Goal: Feedback & Contribution: Contribute content

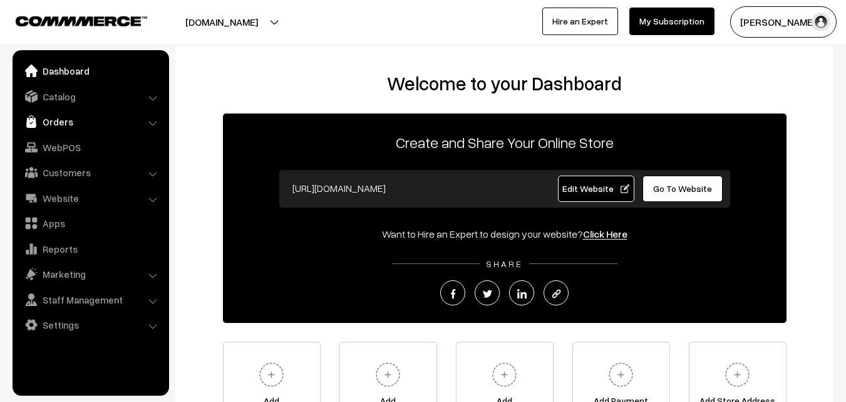
click at [69, 115] on link "Orders" at bounding box center [90, 121] width 149 height 23
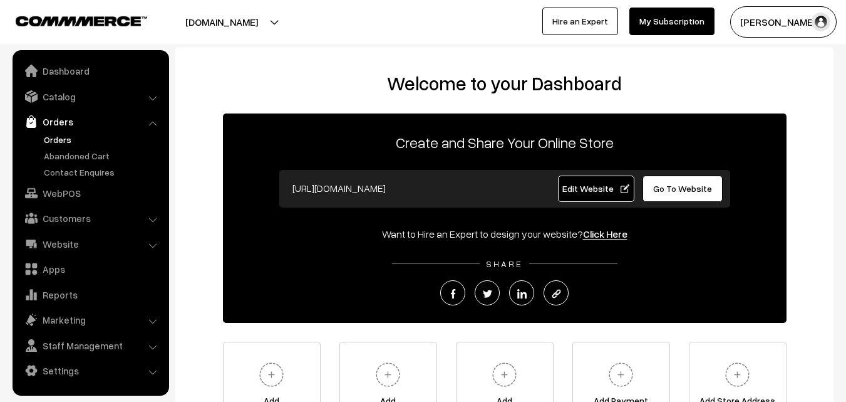
click at [61, 138] on link "Orders" at bounding box center [103, 139] width 124 height 13
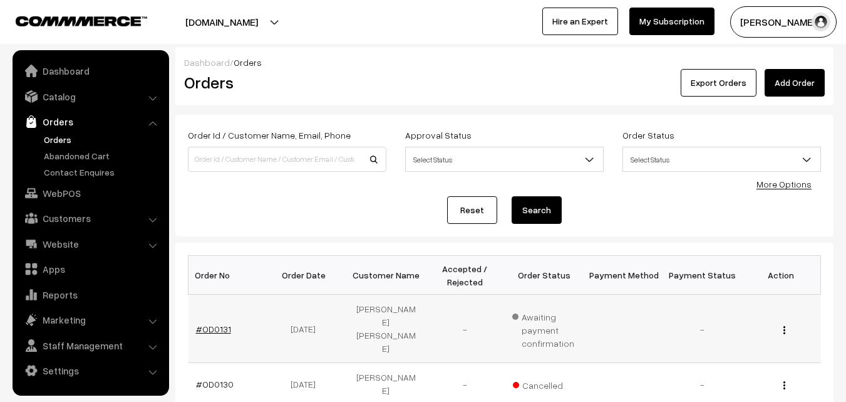
click at [201, 323] on link "#OD0131" at bounding box center [213, 328] width 35 height 11
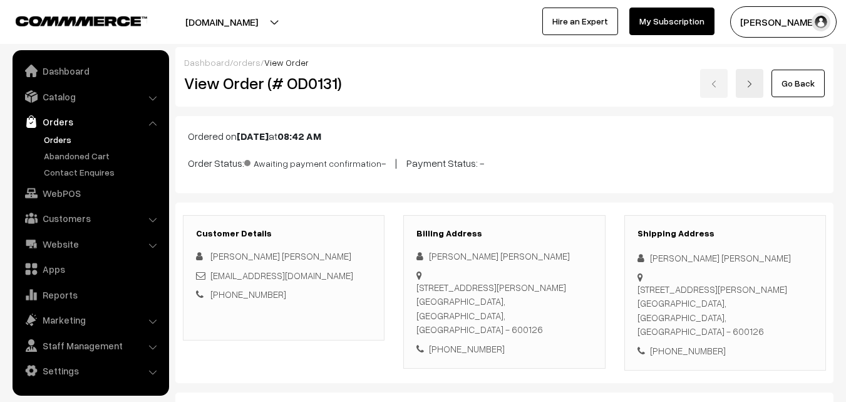
scroll to position [188, 0]
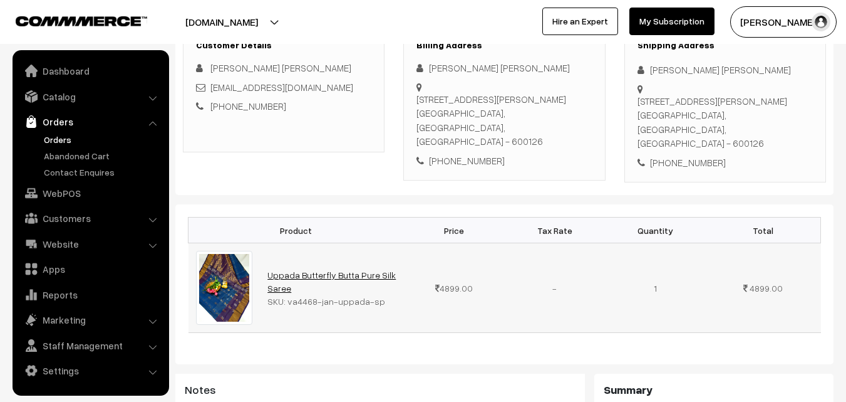
click at [291, 269] on link "Uppada Butterfly Butta Pure Silk Saree" at bounding box center [331, 281] width 128 height 24
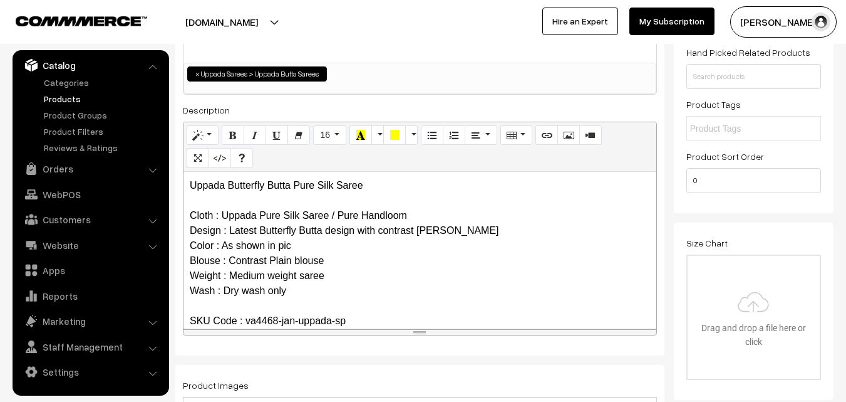
click at [62, 103] on link "Products" at bounding box center [103, 98] width 124 height 13
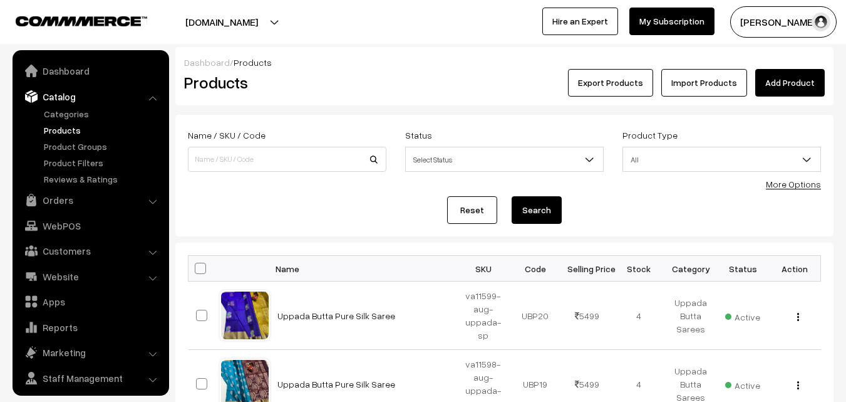
scroll to position [31, 0]
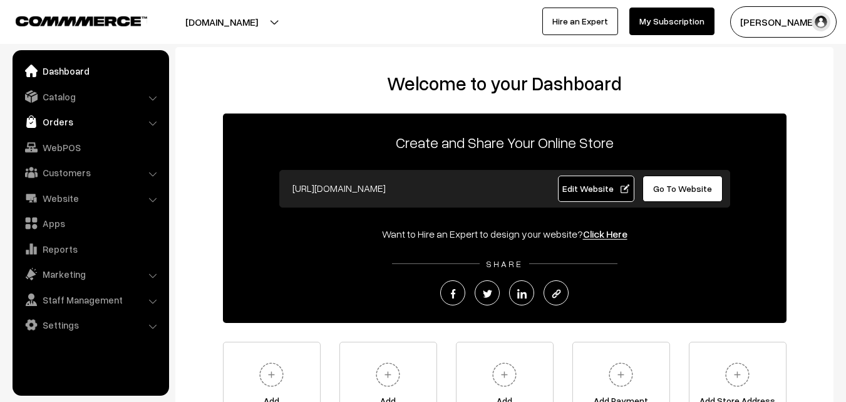
click at [54, 123] on link "Orders" at bounding box center [90, 121] width 149 height 23
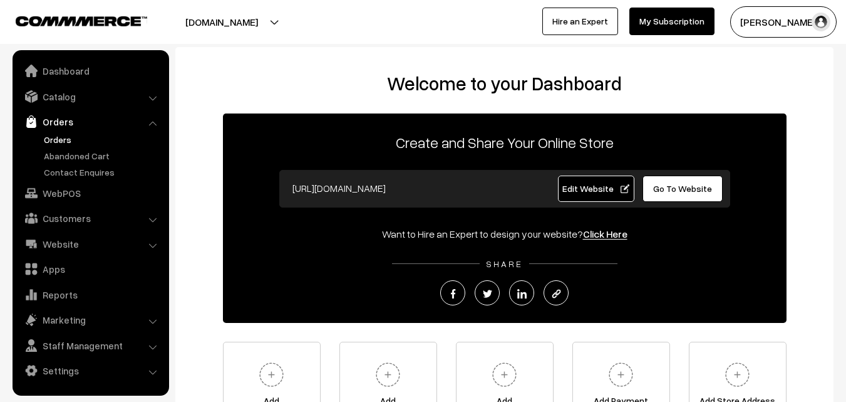
click at [59, 137] on link "Orders" at bounding box center [103, 139] width 124 height 13
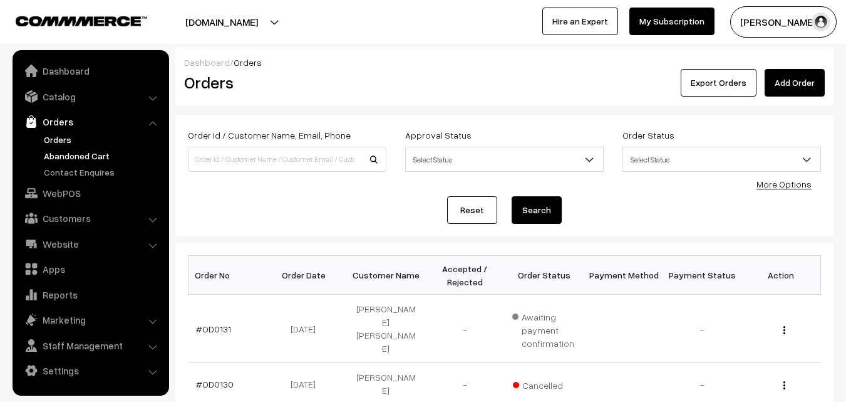
click at [65, 152] on link "Abandoned Cart" at bounding box center [103, 155] width 124 height 13
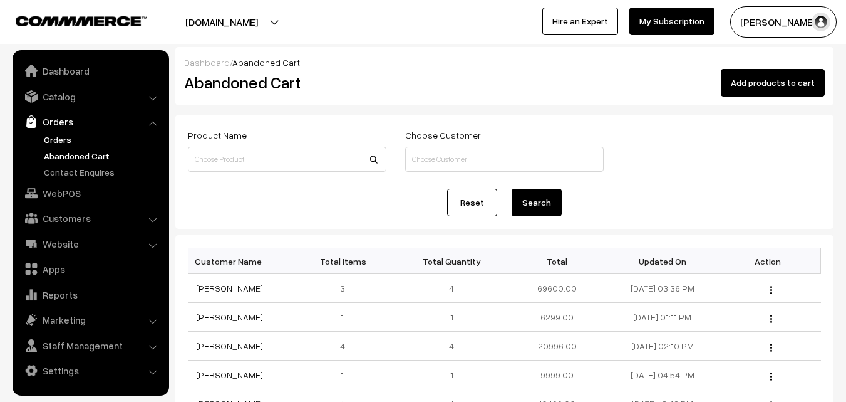
click at [61, 140] on link "Orders" at bounding box center [103, 139] width 124 height 13
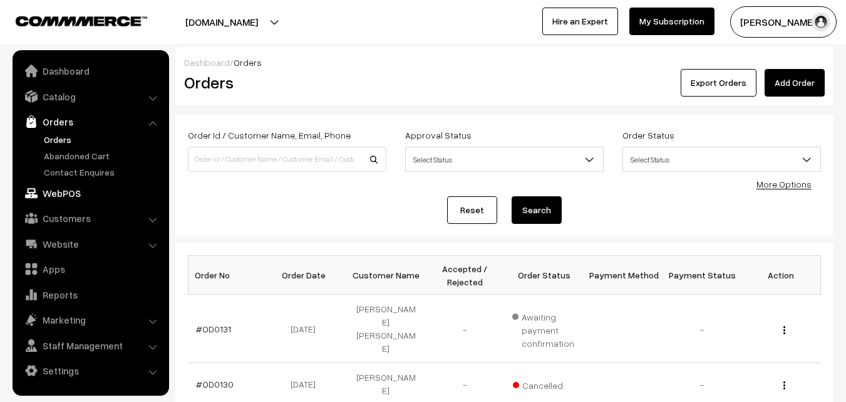
scroll to position [63, 0]
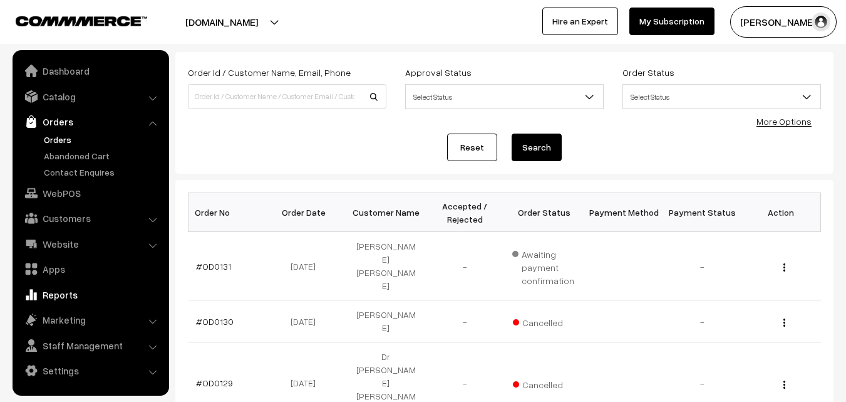
click at [57, 299] on link "Reports" at bounding box center [90, 294] width 149 height 23
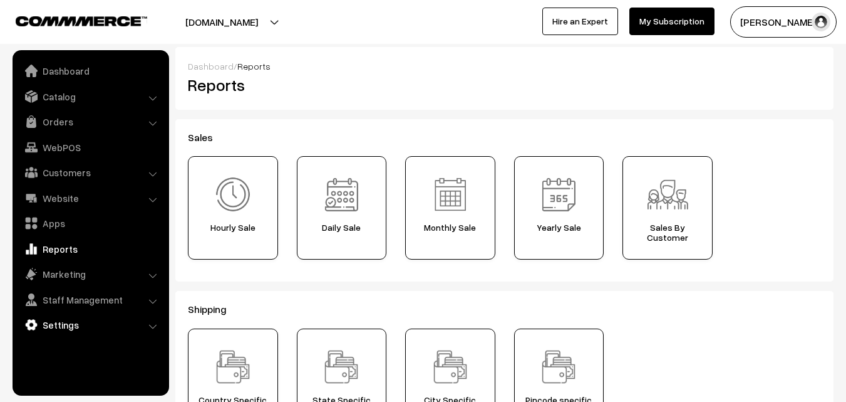
click at [61, 324] on link "Settings" at bounding box center [90, 324] width 149 height 23
click at [48, 249] on link "Reports" at bounding box center [90, 248] width 149 height 23
click at [49, 200] on link "Website" at bounding box center [90, 198] width 149 height 23
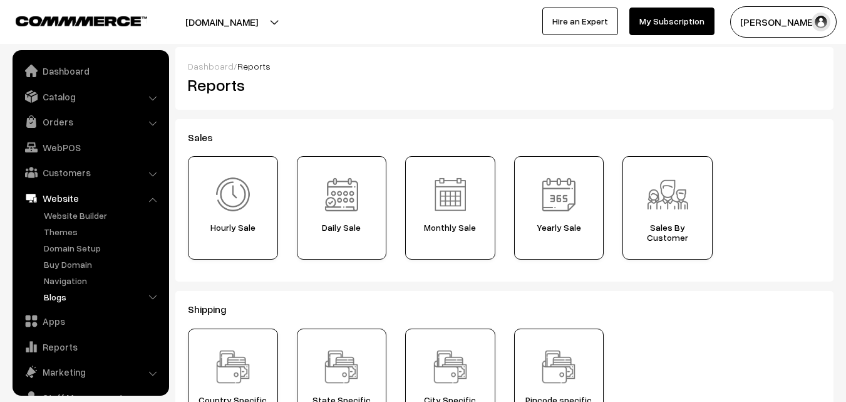
click at [63, 299] on link "Blogs" at bounding box center [103, 296] width 124 height 13
click at [68, 345] on link "Blogs" at bounding box center [108, 345] width 113 height 13
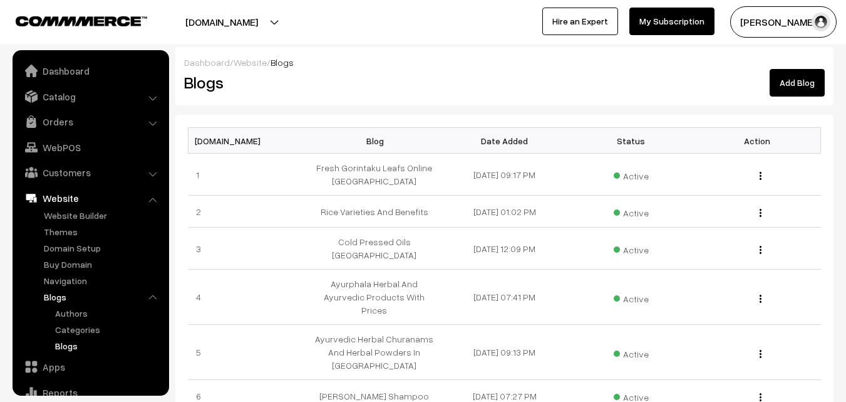
scroll to position [96, 0]
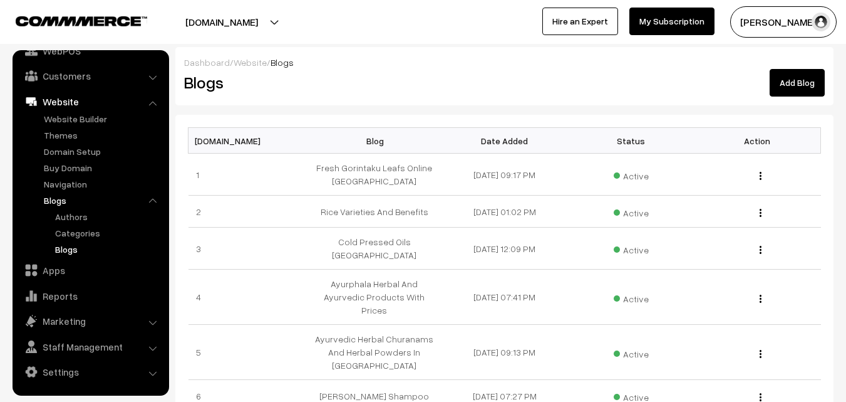
click at [802, 87] on link "Add Blog" at bounding box center [797, 83] width 55 height 28
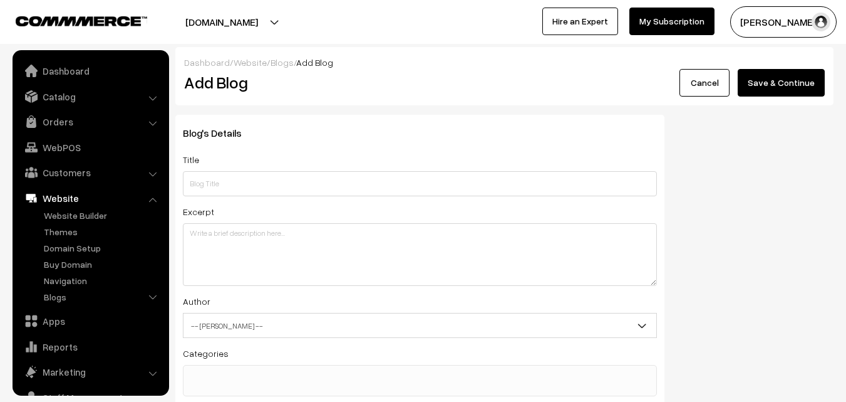
scroll to position [51, 0]
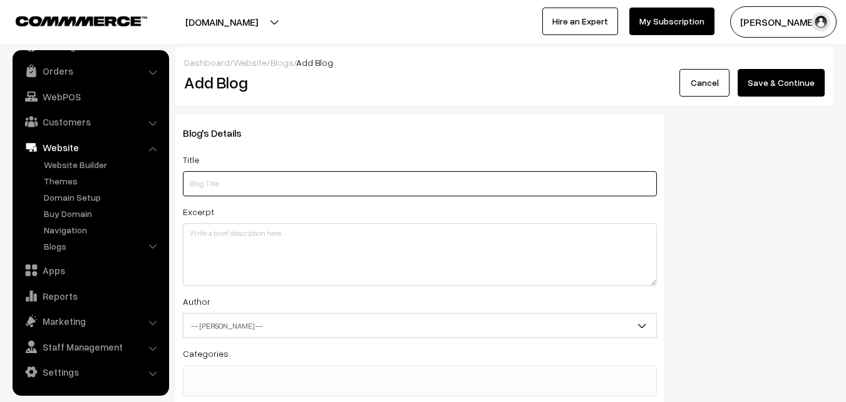
click at [257, 188] on input "text" at bounding box center [420, 183] width 474 height 25
paste input "Dabbakayalu"
type input "Dabbakayalu"
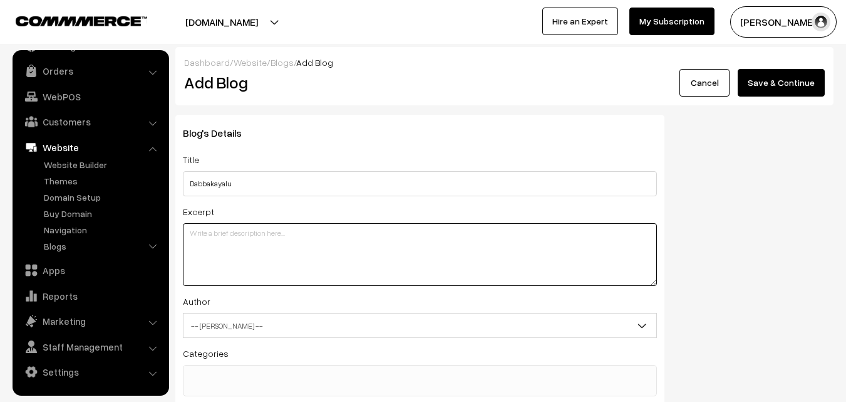
click at [219, 234] on textarea at bounding box center [420, 254] width 474 height 63
paste textarea "Dabbakayalu"
click at [219, 240] on textarea "Dabbakayalu" at bounding box center [420, 254] width 474 height 63
drag, startPoint x: 236, startPoint y: 236, endPoint x: 152, endPoint y: 233, distance: 83.3
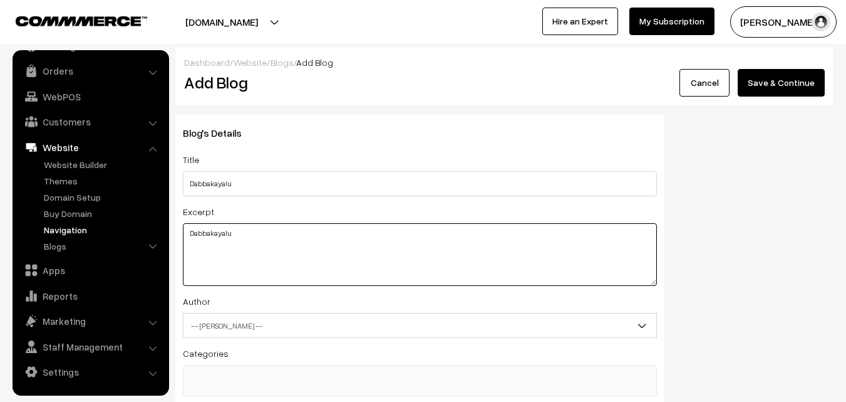
paste textarea "Fresh and Pure Natural Dabbakayalu also known as citron or Narthangai available…"
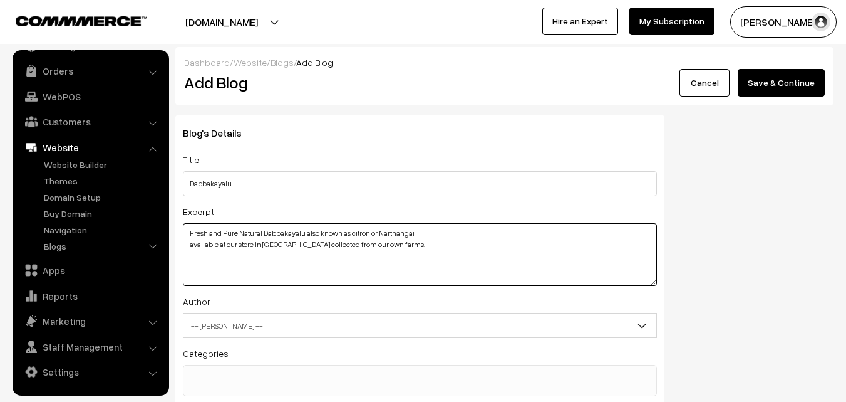
click at [464, 234] on textarea "Fresh and Pure Natural Dabbakayalu also known as citron or Narthangai available…" at bounding box center [420, 254] width 474 height 63
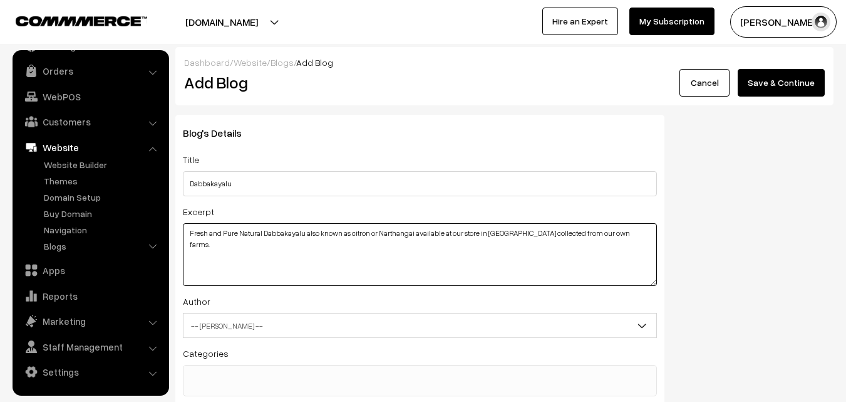
type textarea "Fresh and Pure Natural Dabbakayalu also known as citron or Narthangai available…"
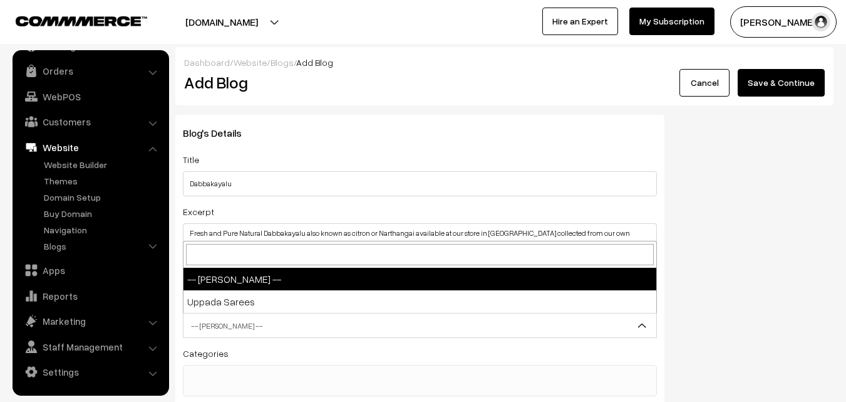
click at [237, 328] on span "-- Select Author --" at bounding box center [420, 325] width 473 height 22
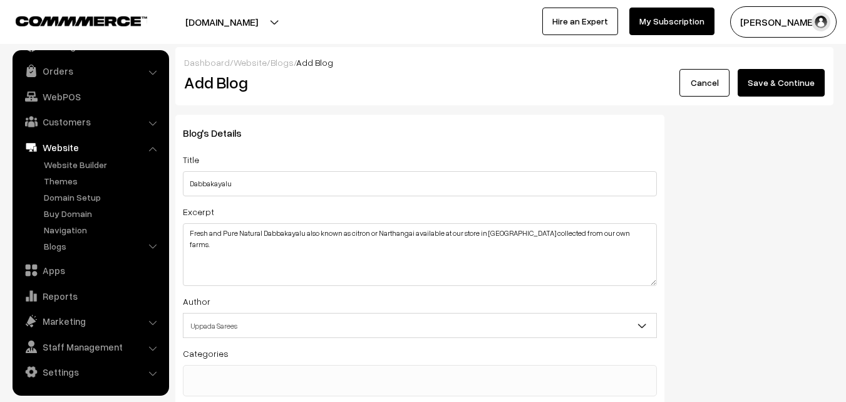
select select "1"
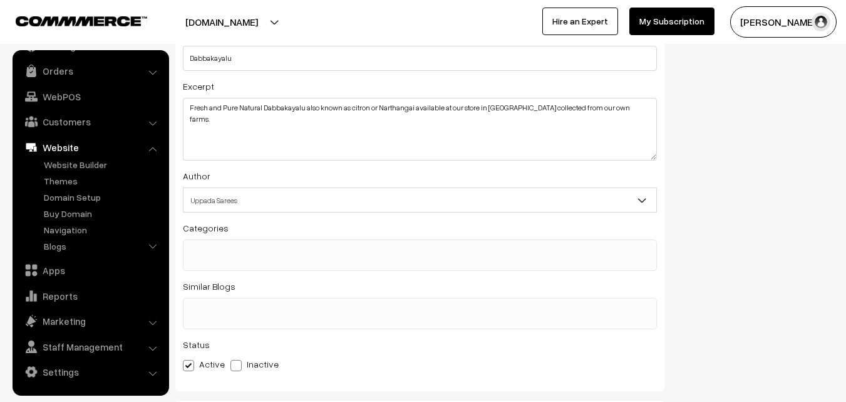
scroll to position [188, 0]
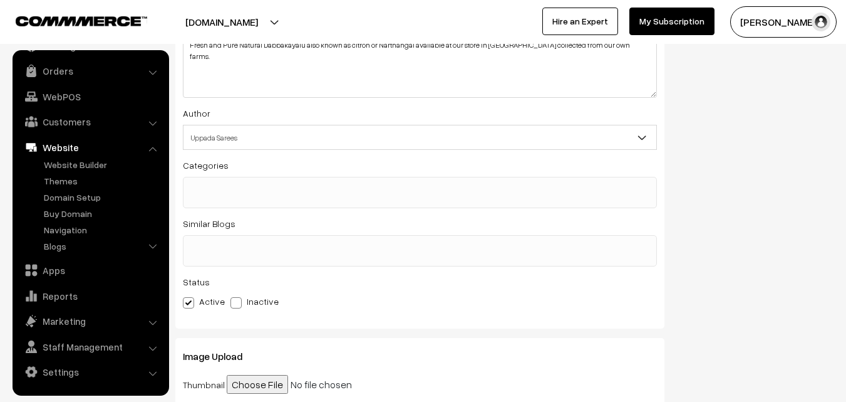
click at [208, 187] on ul at bounding box center [420, 185] width 473 height 16
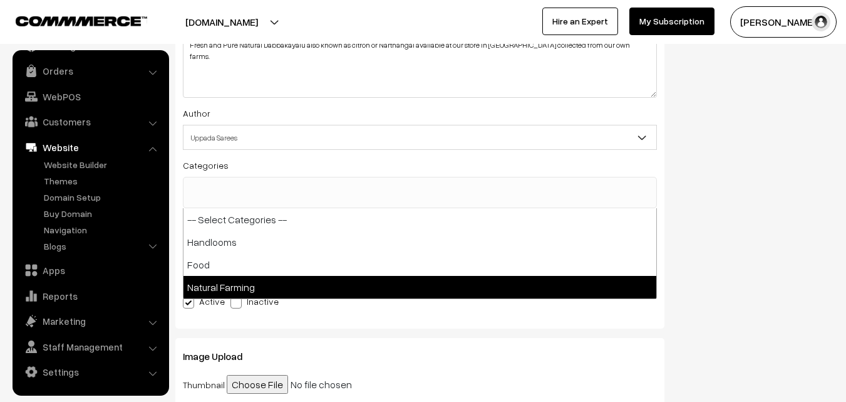
select select "3"
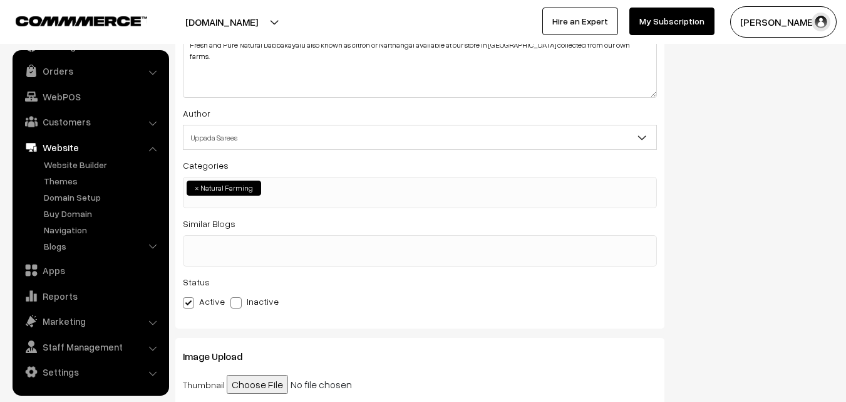
click at [224, 249] on ul at bounding box center [420, 244] width 473 height 16
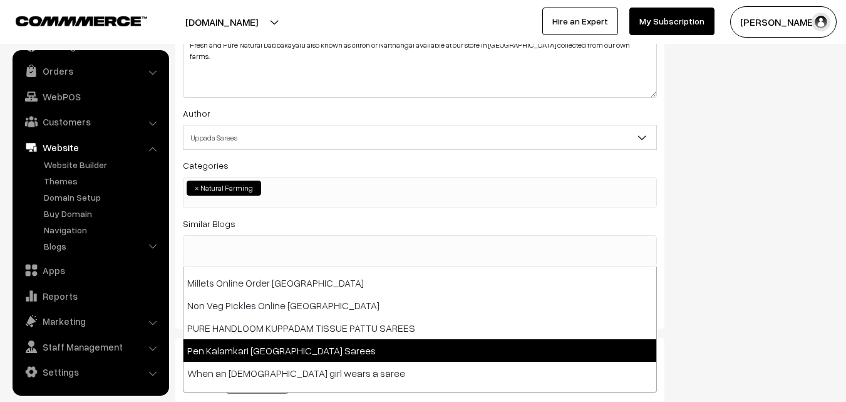
scroll to position [125, 0]
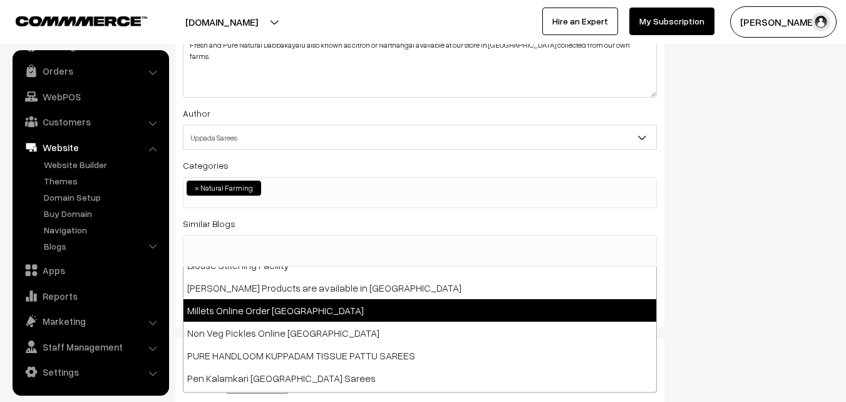
select select "7"
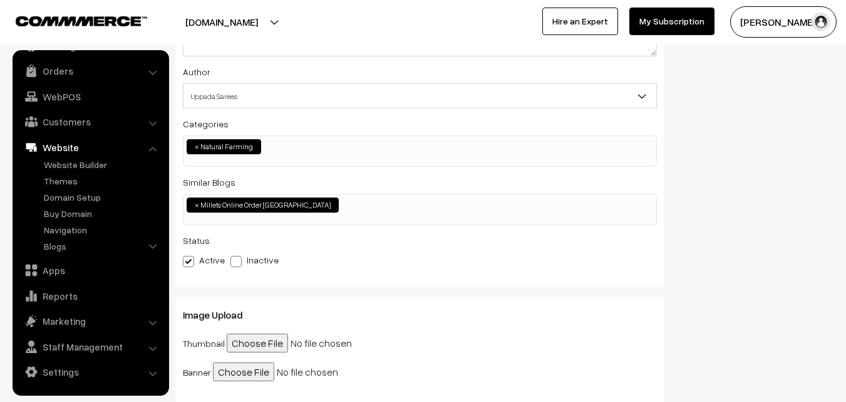
scroll to position [251, 0]
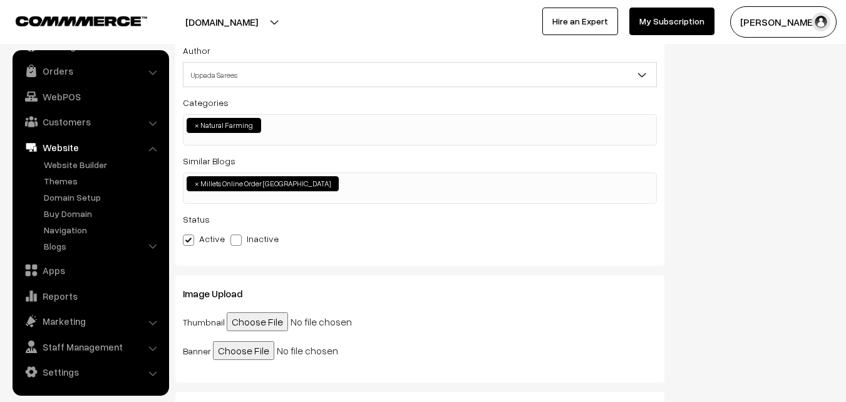
click at [261, 321] on input "file" at bounding box center [323, 321] width 192 height 19
type input "C:\fakepath\DABBAKAYA.jpeg"
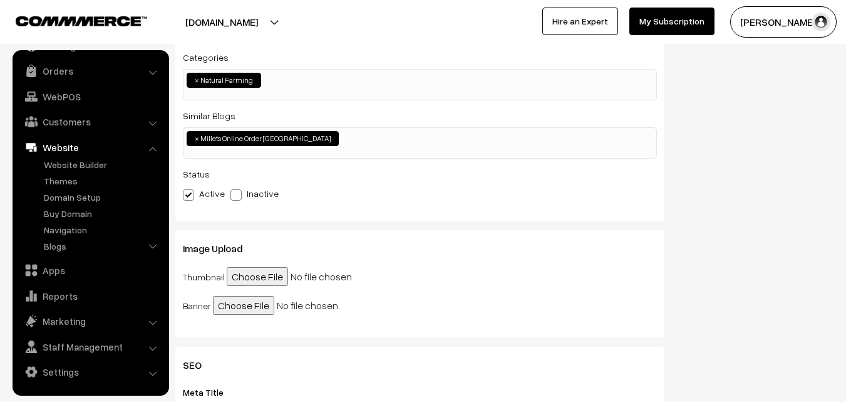
scroll to position [313, 0]
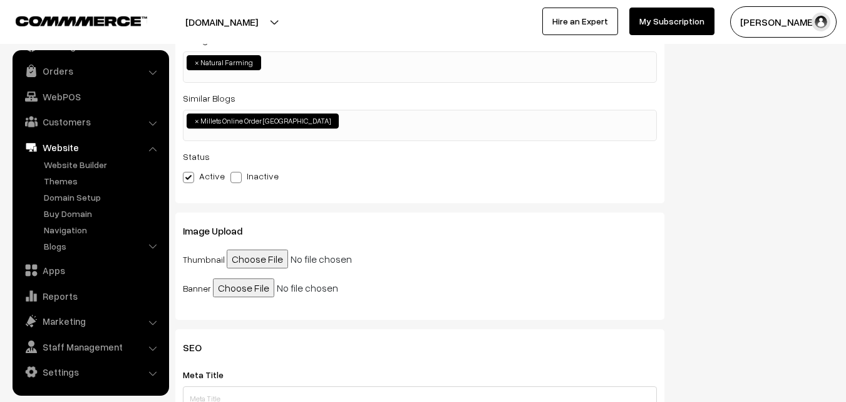
click at [238, 291] on input "file" at bounding box center [309, 287] width 192 height 19
type input "C:\fakepath\DABBAKAYA.jpeg"
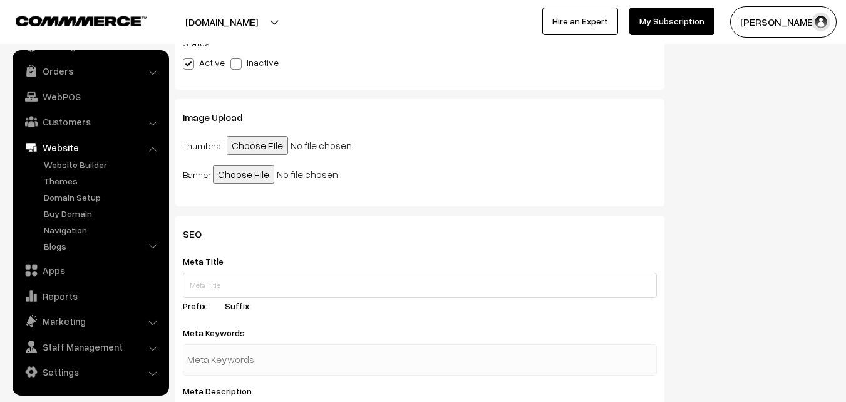
scroll to position [438, 0]
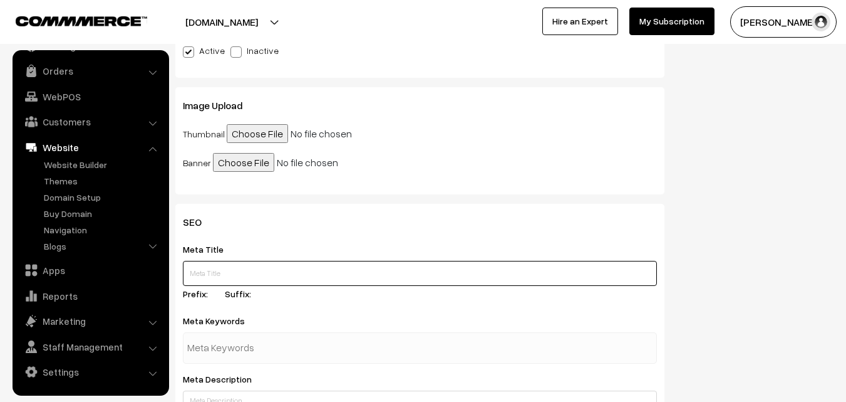
click at [242, 271] on input "text" at bounding box center [420, 273] width 474 height 25
type input "F"
click at [227, 342] on input "text" at bounding box center [252, 347] width 130 height 25
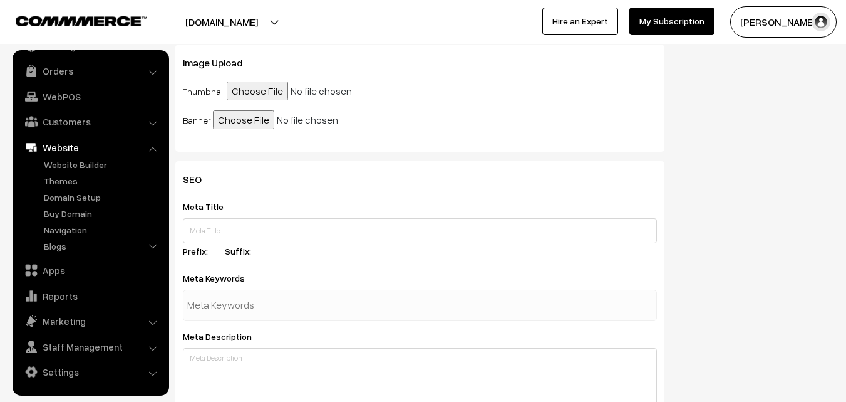
scroll to position [501, 0]
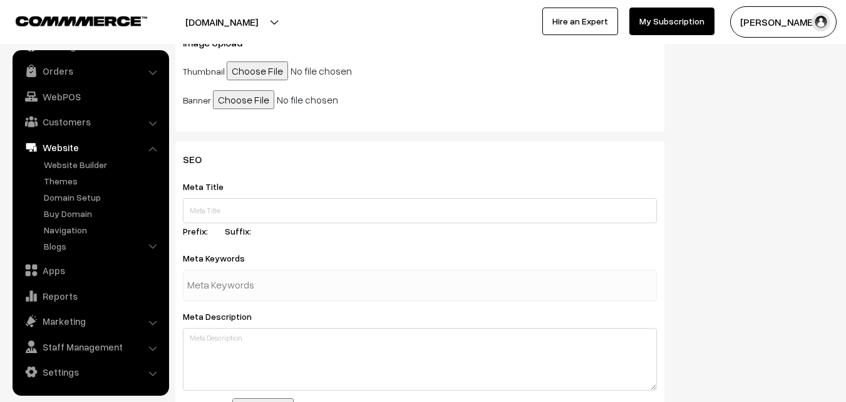
paste input "Dabbakayalu"
click at [188, 282] on input "Dabbakayalu" at bounding box center [252, 284] width 130 height 25
type input "Fresh Natural Dabbakayalu"
click at [370, 288] on div at bounding box center [420, 284] width 474 height 31
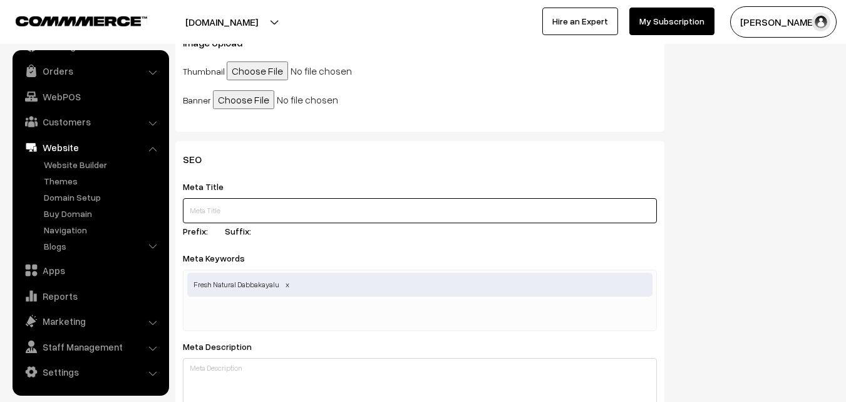
click at [216, 210] on input "text" at bounding box center [420, 210] width 474 height 25
paste input "Dabbakayalu"
click at [192, 208] on input "Dabbakayalu" at bounding box center [420, 210] width 474 height 25
click at [263, 207] on input "Buy Dabbakayalu" at bounding box center [420, 210] width 474 height 25
drag, startPoint x: 189, startPoint y: 210, endPoint x: 389, endPoint y: 210, distance: 200.4
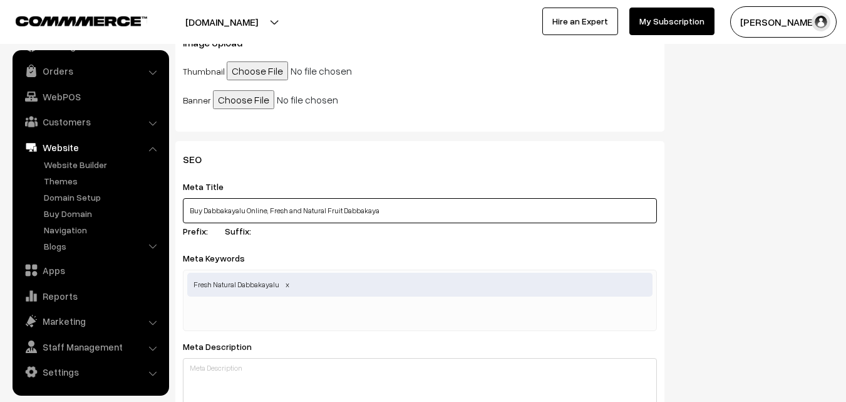
click at [389, 210] on input "Buy Dabbakayalu Online, Fresh and Natural Fruit Dabbakaya" at bounding box center [420, 210] width 474 height 25
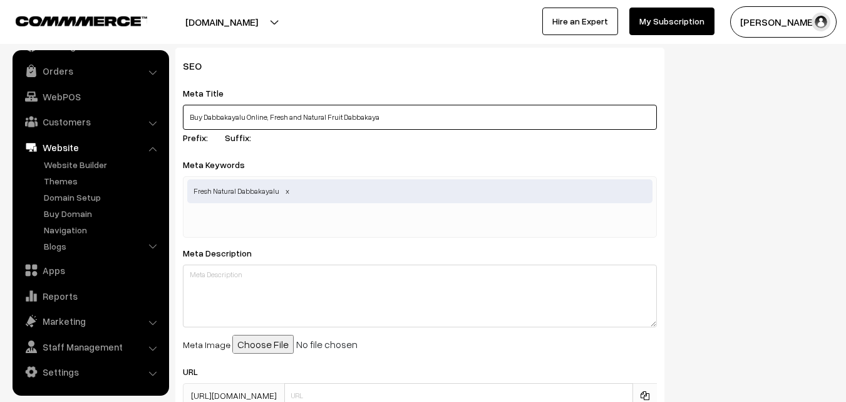
scroll to position [626, 0]
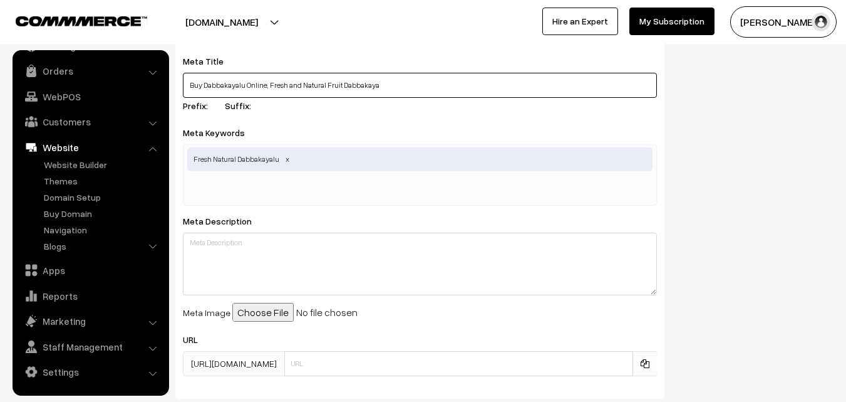
type input "Buy Dabbakayalu Online, Fresh and Natural Fruit Dabbakaya"
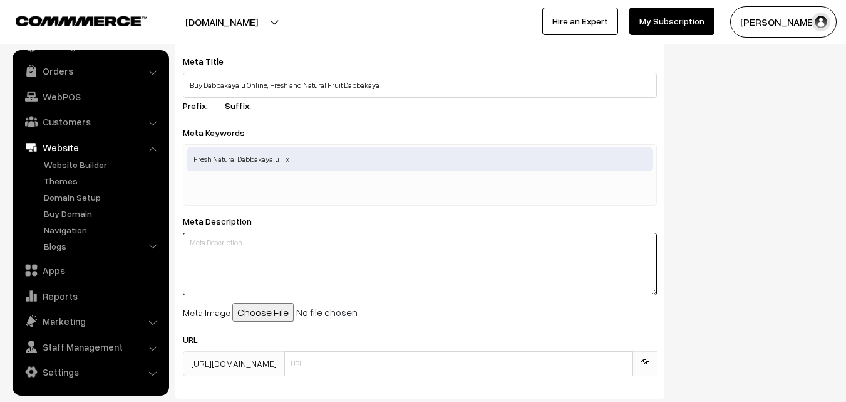
click at [286, 257] on textarea at bounding box center [420, 263] width 474 height 63
paste textarea "Buy Dabbakayalu Online, Fresh and Natural Fruit Dabbakaya"
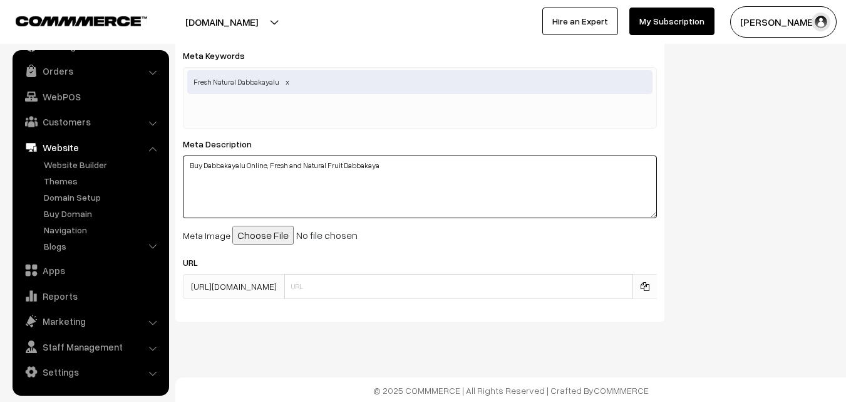
scroll to position [705, 0]
type textarea "Buy Dabbakayalu Online, Fresh and Natural Fruit Dabbakaya"
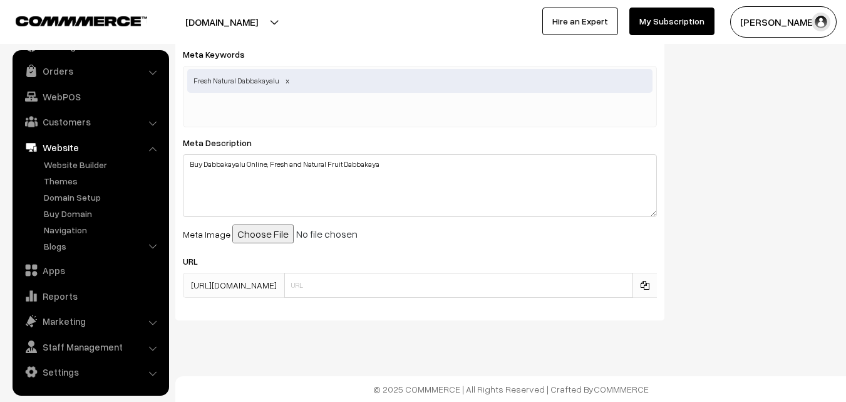
click at [251, 235] on input "file" at bounding box center [328, 233] width 192 height 19
type input "C:\fakepath\DABBAKAYA.jpeg"
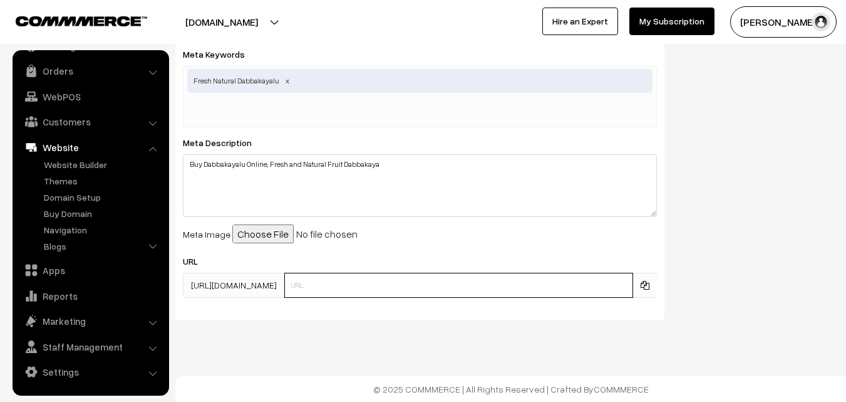
click at [348, 289] on input "text" at bounding box center [458, 284] width 349 height 25
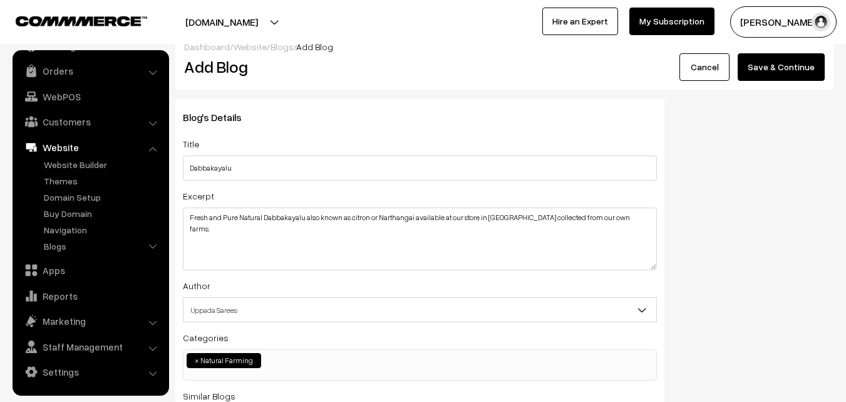
scroll to position [0, 0]
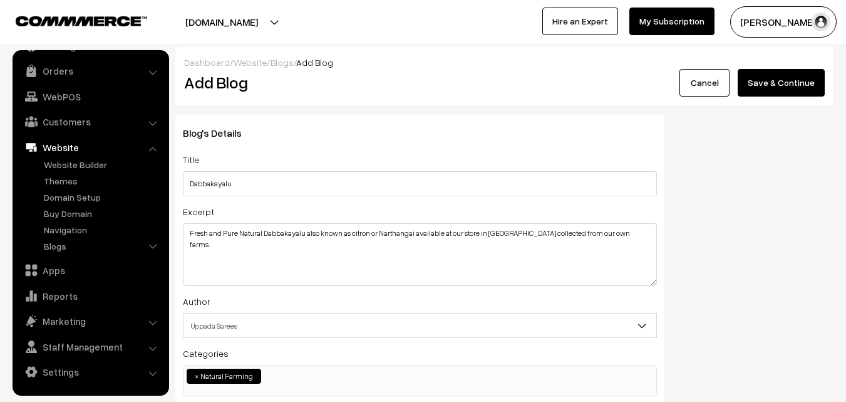
type input "dabbakayalu-[GEOGRAPHIC_DATA]"
click at [779, 77] on button "Save & Continue" at bounding box center [781, 83] width 87 height 28
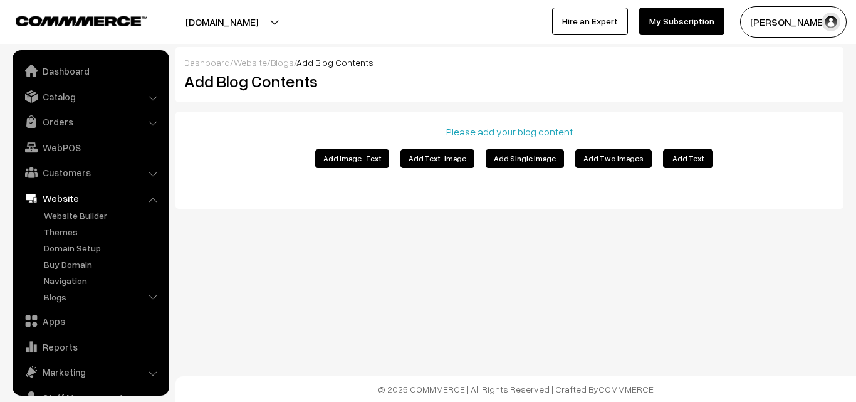
scroll to position [51, 0]
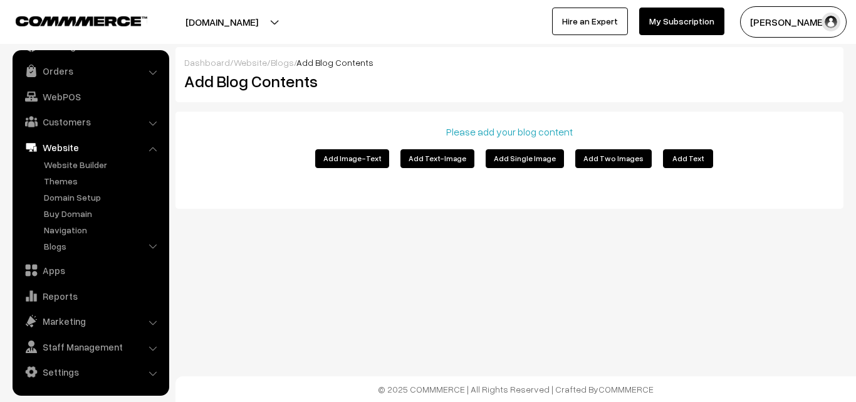
click at [360, 159] on button "Add Image-Text" at bounding box center [352, 158] width 74 height 19
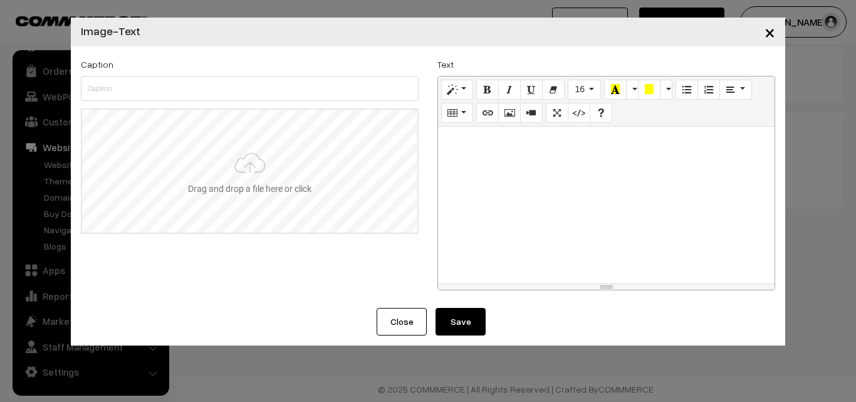
click at [257, 170] on input "file" at bounding box center [249, 171] width 335 height 123
type input "C:\fakepath\DABBAKAYA.jpeg"
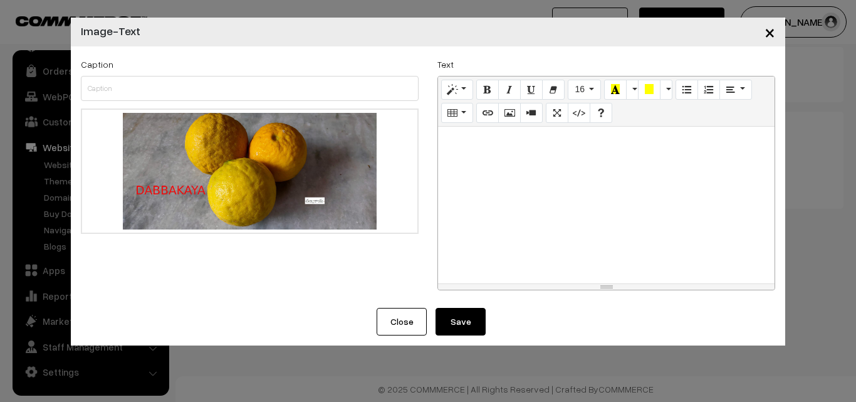
click at [514, 165] on div at bounding box center [606, 205] width 336 height 157
paste div
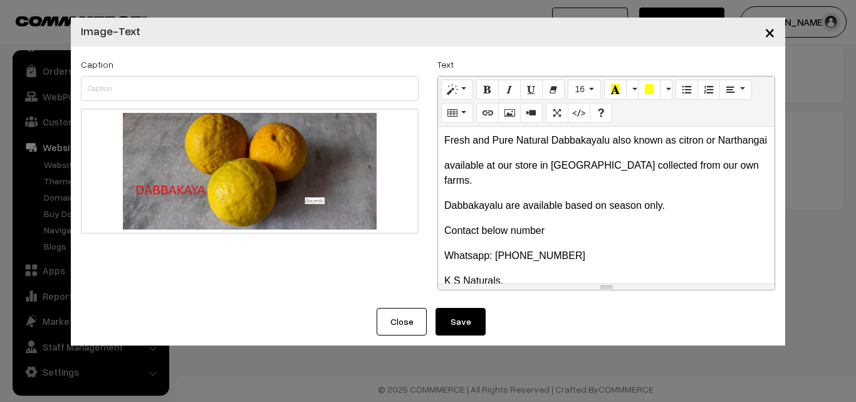
click at [502, 148] on p "Fresh and Pure Natural Dabbakayalu also known as citron or Narthangai" at bounding box center [606, 140] width 324 height 15
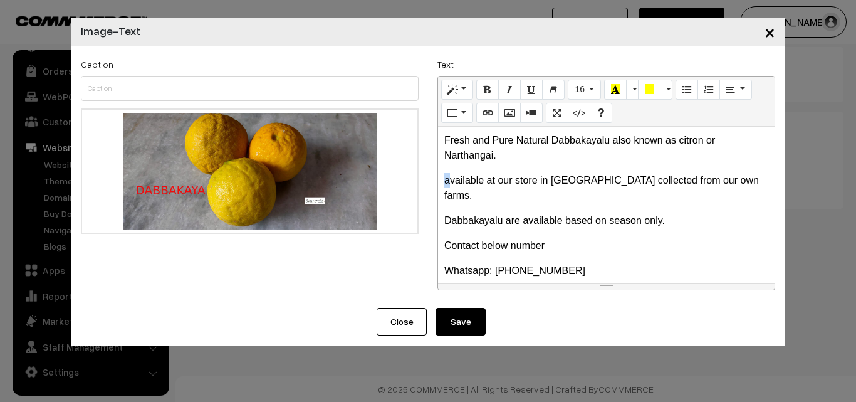
click at [450, 182] on p "available at our store in Hyderabad collected from our own farms." at bounding box center [606, 188] width 324 height 30
click at [683, 213] on p "Dabbakayalu are available based on season only." at bounding box center [606, 220] width 324 height 15
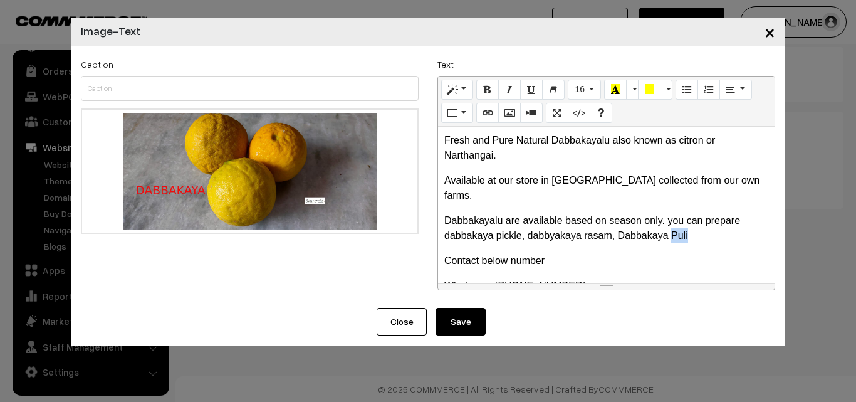
drag, startPoint x: 671, startPoint y: 215, endPoint x: 699, endPoint y: 222, distance: 29.0
click at [699, 222] on p "Dabbakayalu are available based on season only. you can prepare dabbakaya pickl…" at bounding box center [606, 228] width 324 height 30
drag, startPoint x: 617, startPoint y: 217, endPoint x: 724, endPoint y: 222, distance: 107.3
click at [724, 222] on p "Dabbakayalu are available based on season only. you can prepare dabbakaya pickl…" at bounding box center [606, 228] width 324 height 30
click at [673, 222] on p "Dabbakayalu are available based on season only. you can prepare dabbakaya pickl…" at bounding box center [606, 228] width 324 height 30
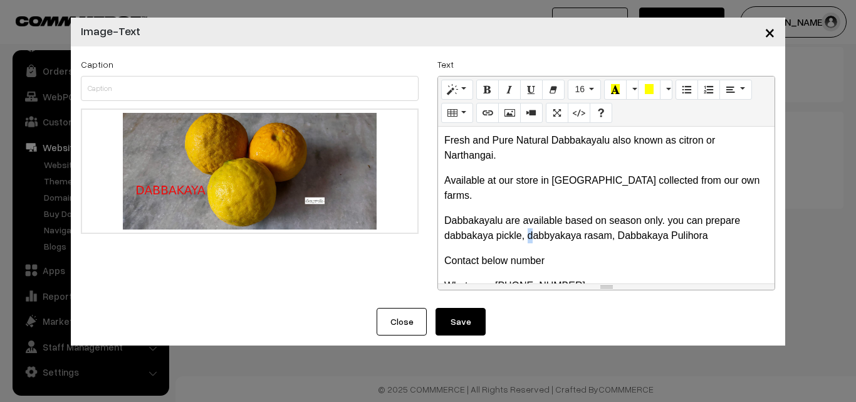
click at [526, 219] on p "Dabbakayalu are available based on season only. you can prepare dabbakaya pickl…" at bounding box center [606, 228] width 324 height 30
click at [586, 220] on p "Dabbakayalu are available based on season only. you can prepare dabbakaya pickl…" at bounding box center [606, 228] width 324 height 30
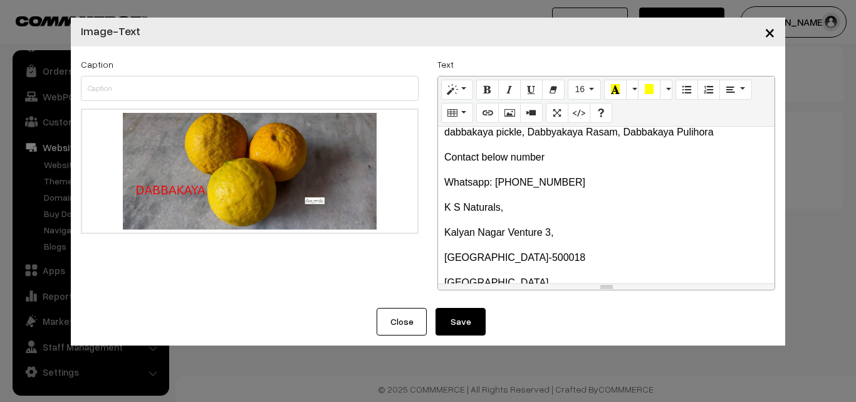
scroll to position [125, 0]
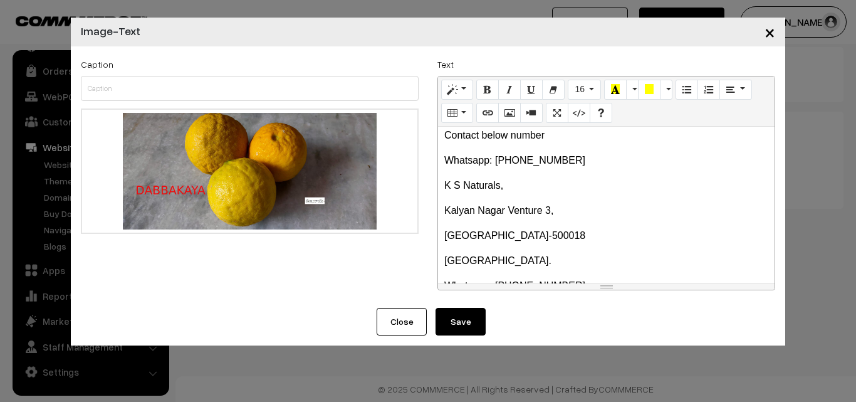
click at [458, 179] on div "Fresh and Pure Natural Dabbakayalu also known as citron or Narthangai. Availabl…" at bounding box center [606, 205] width 336 height 157
click at [513, 178] on p "K S Naturals," at bounding box center [606, 185] width 324 height 15
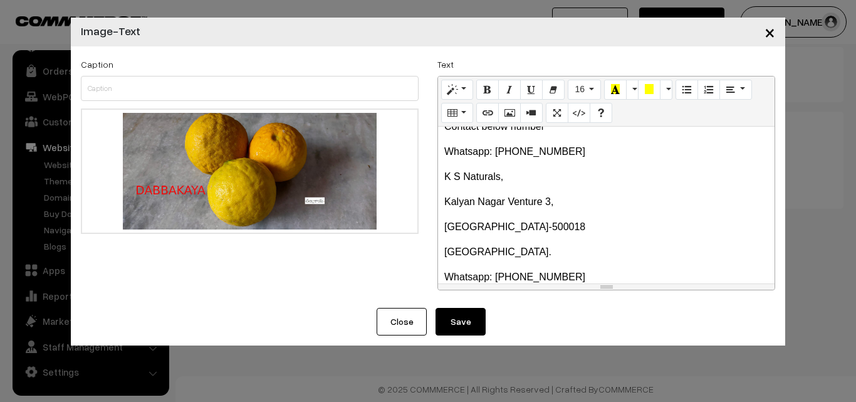
scroll to position [137, 0]
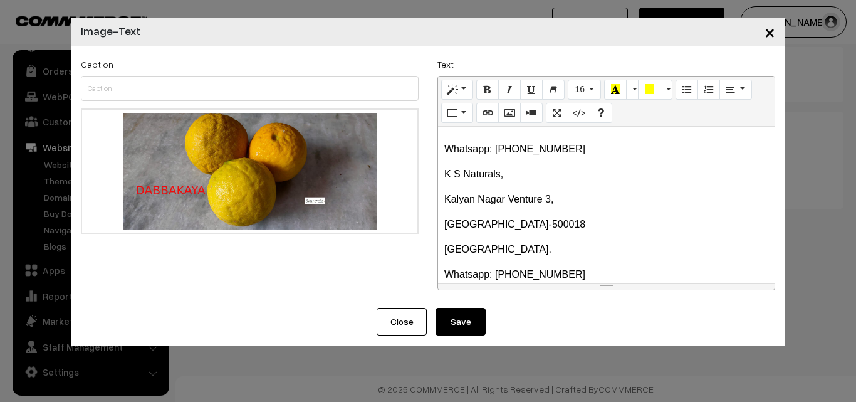
click at [444, 321] on button "Save" at bounding box center [460, 322] width 50 height 28
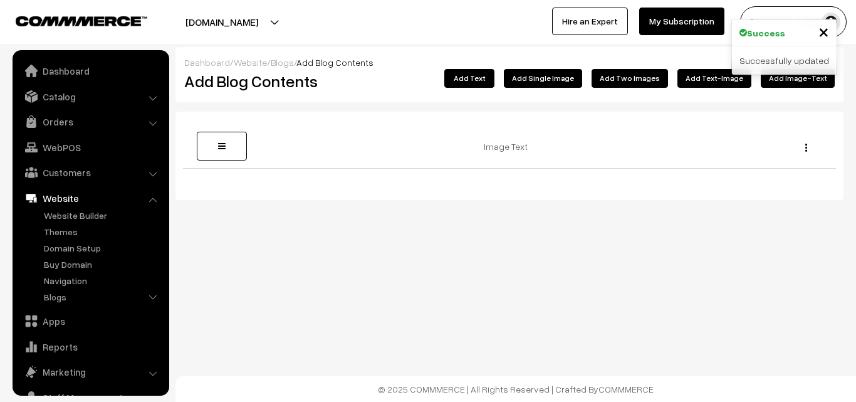
scroll to position [51, 0]
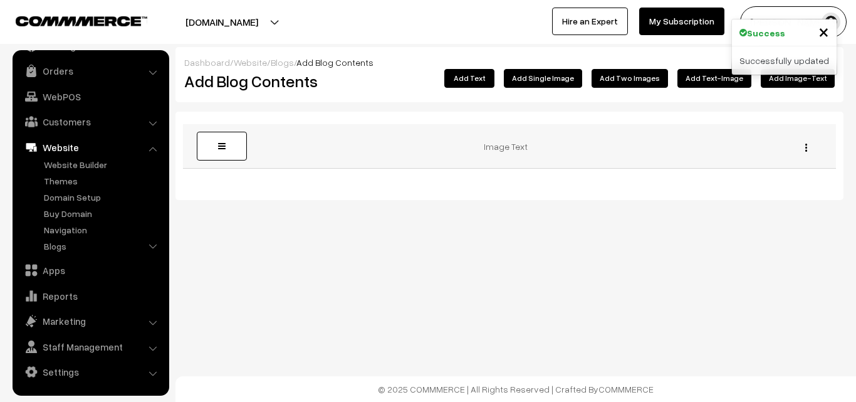
click at [804, 145] on button "button" at bounding box center [805, 147] width 3 height 10
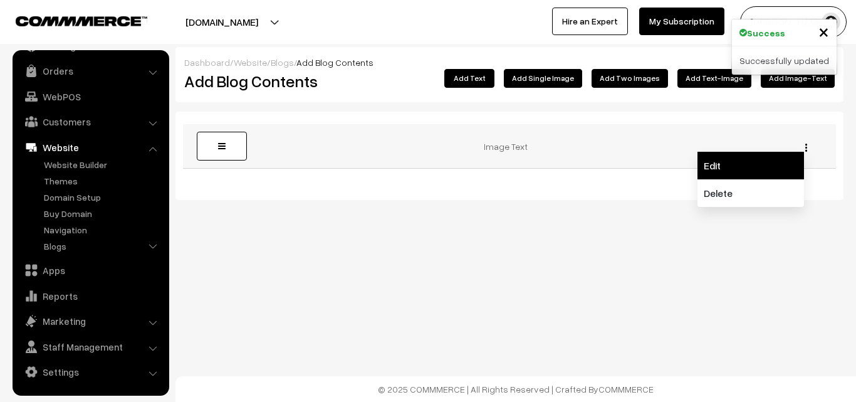
click at [719, 167] on link "Edit" at bounding box center [750, 166] width 106 height 28
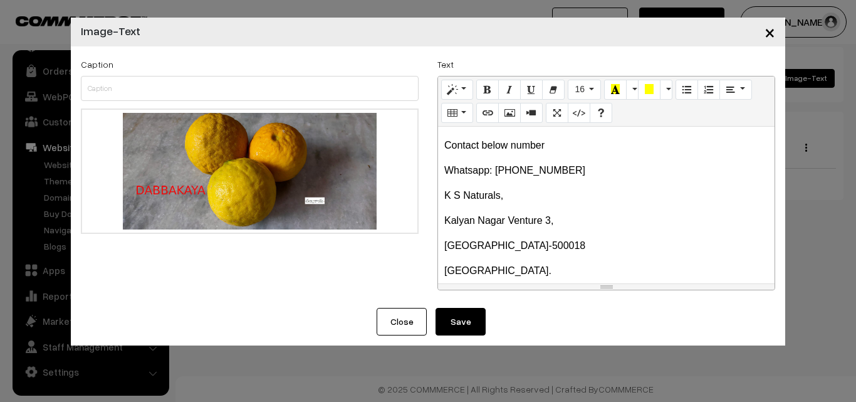
scroll to position [125, 0]
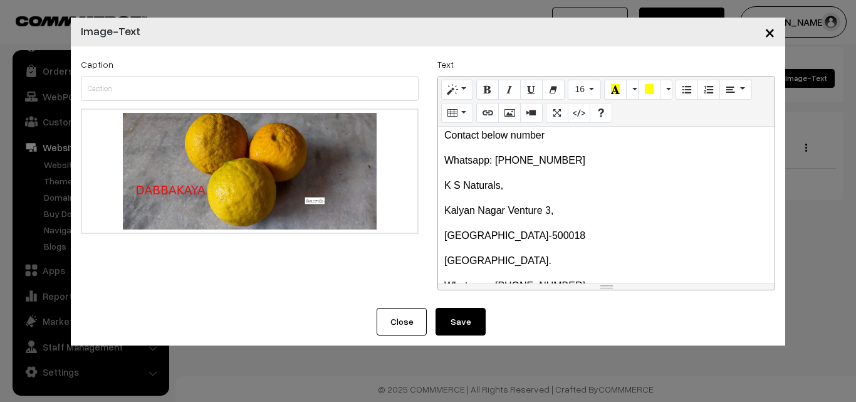
click at [474, 316] on button "Save" at bounding box center [460, 322] width 50 height 28
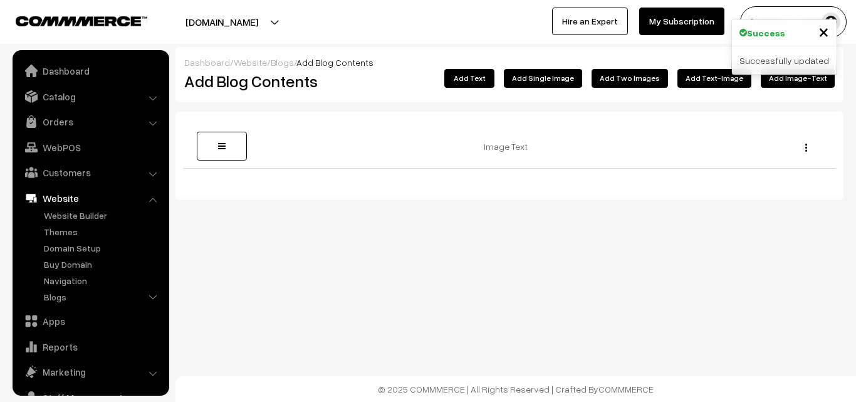
scroll to position [51, 0]
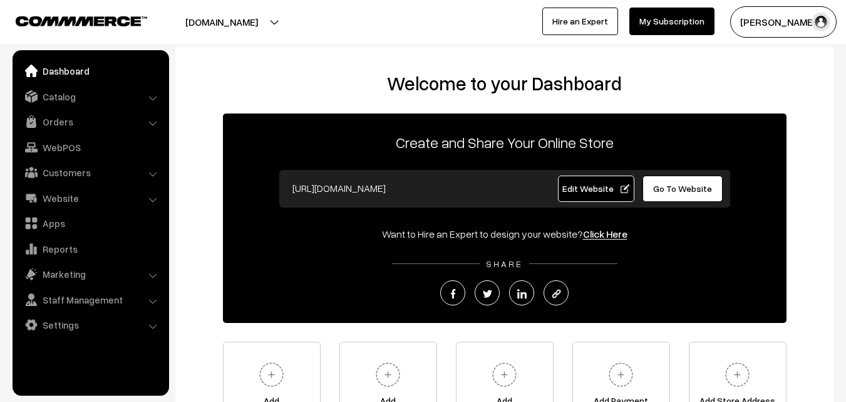
click at [759, 21] on button "[PERSON_NAME]" at bounding box center [783, 21] width 106 height 31
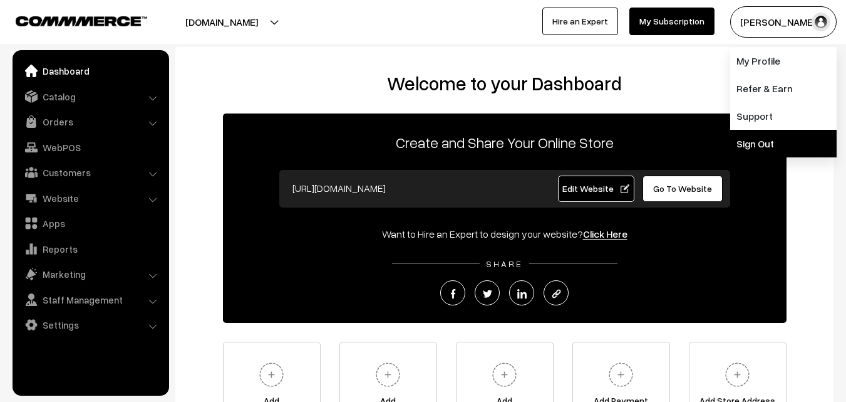
click at [762, 140] on link "Sign Out" at bounding box center [783, 144] width 106 height 28
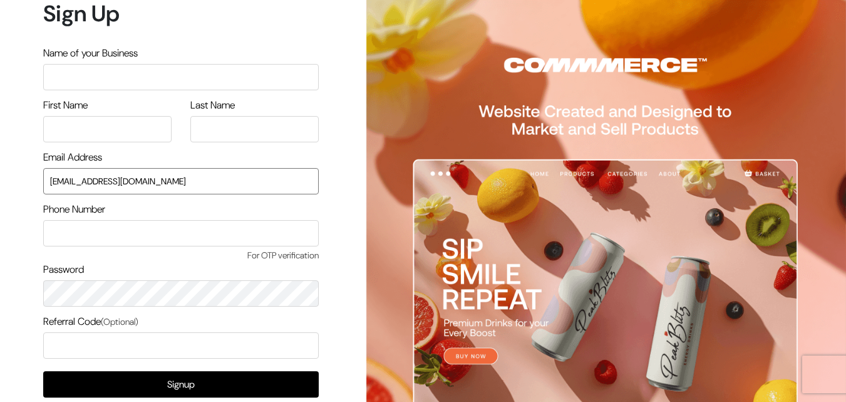
drag, startPoint x: 184, startPoint y: 181, endPoint x: 0, endPoint y: 180, distance: 184.2
click at [0, 180] on div "Sign Up Name of your Business First Name Last Name Email Address uppadasarees99…" at bounding box center [176, 237] width 353 height 474
type input "[EMAIL_ADDRESS][DOMAIN_NAME]"
type input "R"
type input "a"
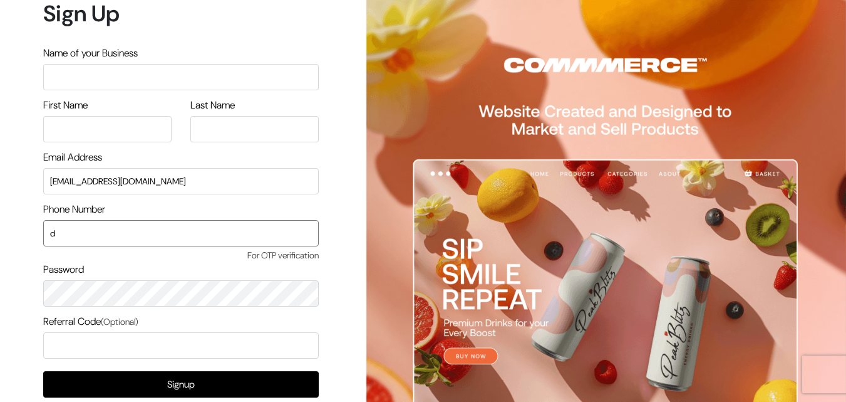
type input "dh"
type input "a"
type input "R"
type input "a"
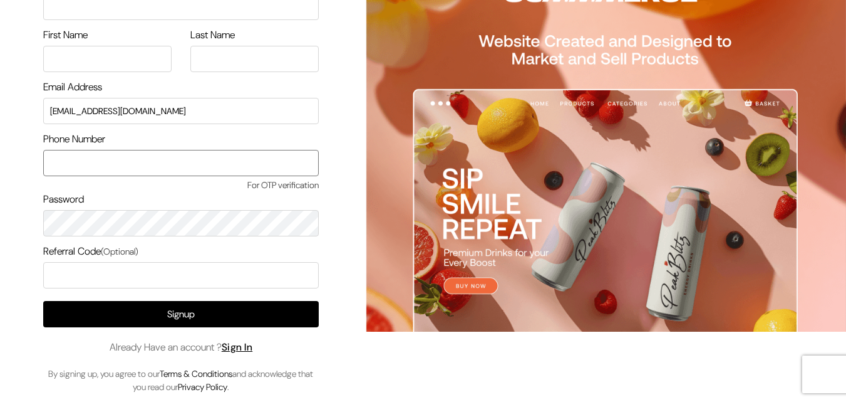
scroll to position [72, 0]
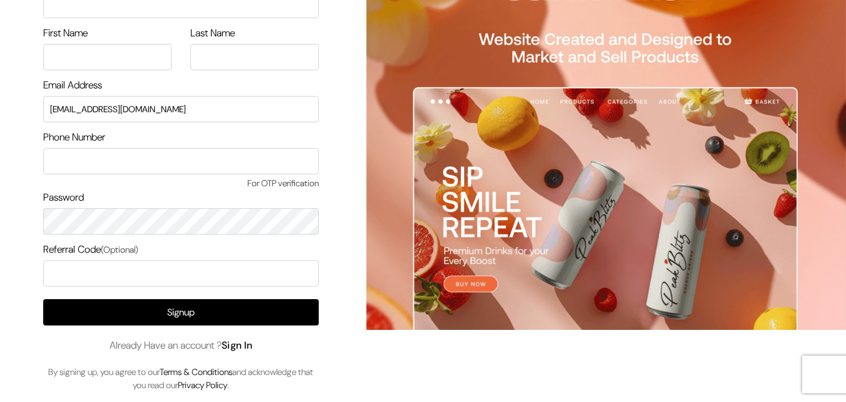
click at [242, 348] on link "Sign In" at bounding box center [237, 344] width 31 height 13
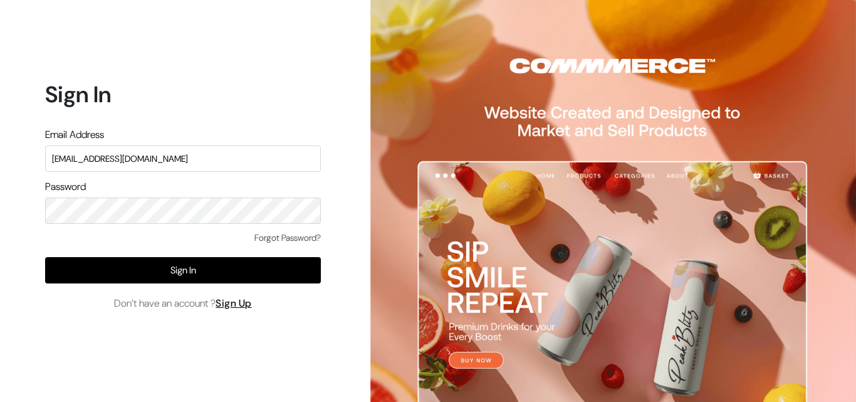
drag, startPoint x: 188, startPoint y: 159, endPoint x: 1, endPoint y: 158, distance: 187.3
click at [1, 158] on div "Sign In Email Address [EMAIL_ADDRESS][DOMAIN_NAME] Password Forgot Password? Si…" at bounding box center [178, 201] width 356 height 402
type input "[EMAIL_ADDRESS][DOMAIN_NAME]"
click at [4, 212] on div "Sign In Email Address [EMAIL_ADDRESS][DOMAIN_NAME] Password Forgot Password? Si…" at bounding box center [178, 201] width 356 height 402
drag, startPoint x: 167, startPoint y: 162, endPoint x: 0, endPoint y: 161, distance: 167.2
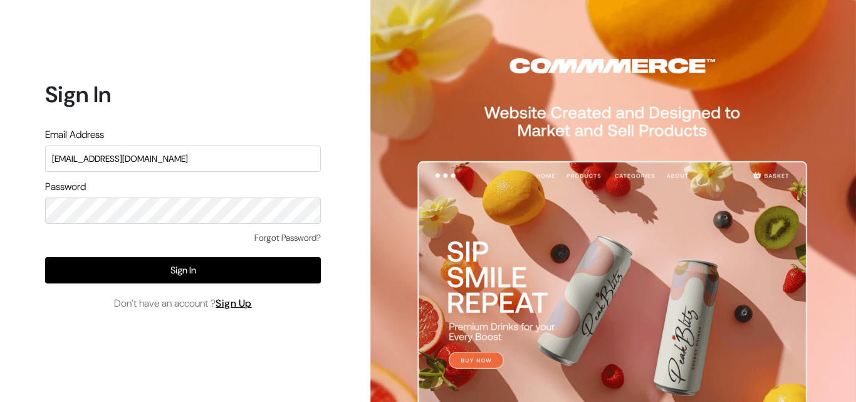
click at [0, 161] on div "Sign In Email Address uppadasarees999@gmail.com Password Forgot Password? Sign …" at bounding box center [178, 201] width 356 height 402
type input "ksnaturals9@gmail.com"
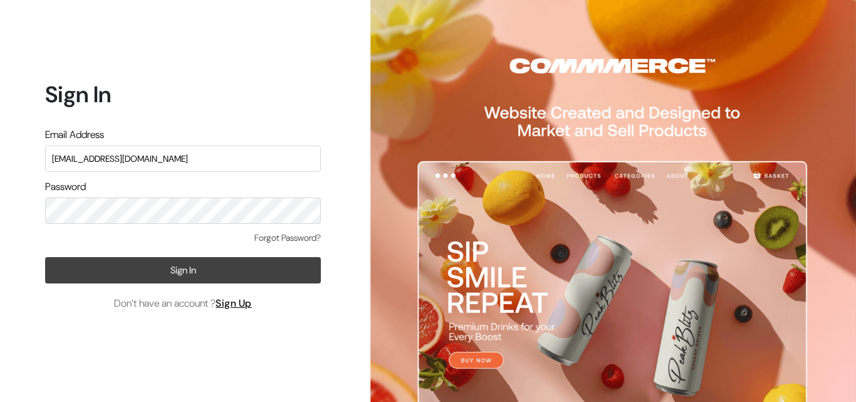
click at [279, 269] on button "Sign In" at bounding box center [183, 270] width 276 height 26
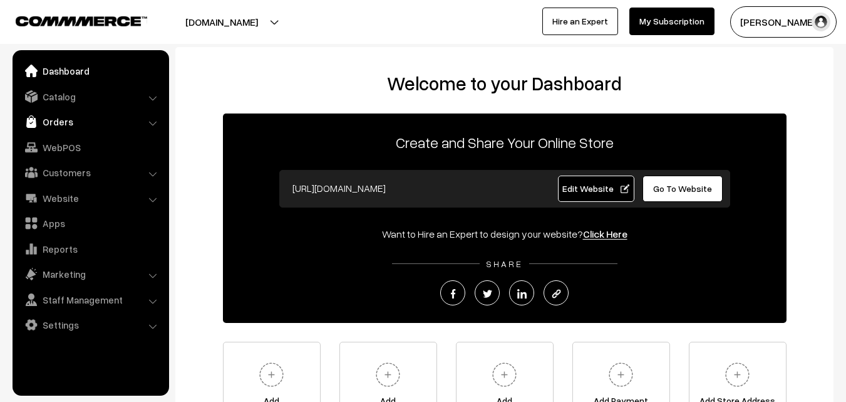
click at [54, 124] on link "Orders" at bounding box center [90, 121] width 149 height 23
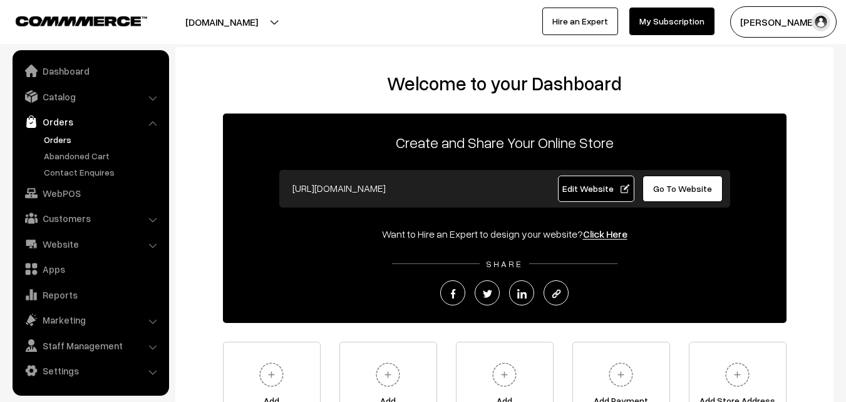
click at [61, 144] on link "Orders" at bounding box center [103, 139] width 124 height 13
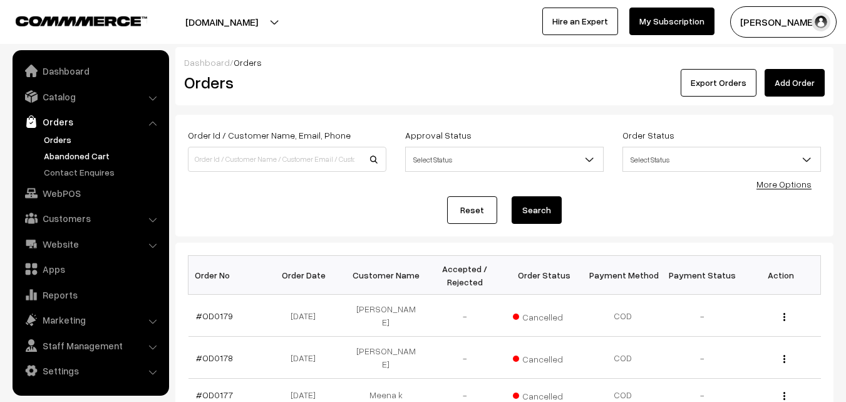
click at [72, 160] on link "Abandoned Cart" at bounding box center [103, 155] width 124 height 13
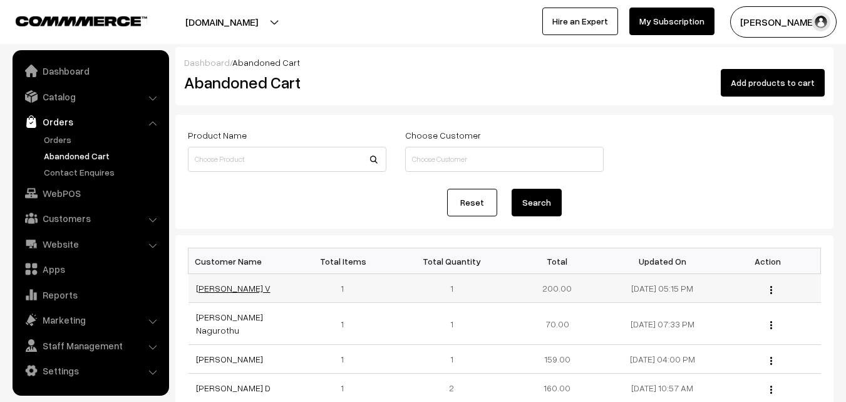
click at [214, 286] on link "[PERSON_NAME] V" at bounding box center [233, 287] width 75 height 11
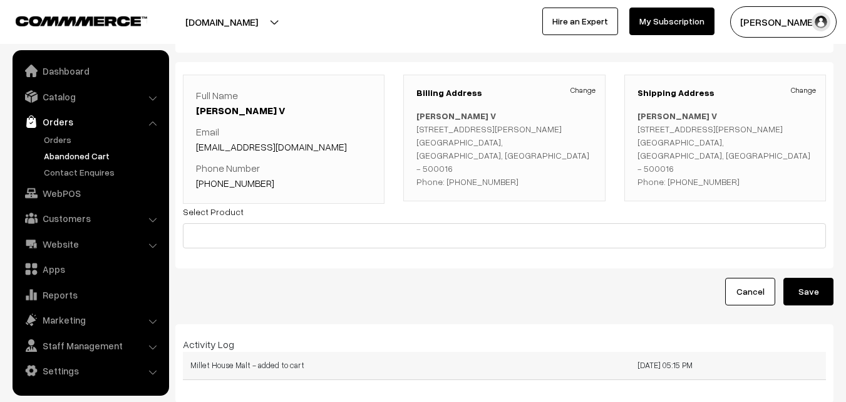
scroll to position [9, 0]
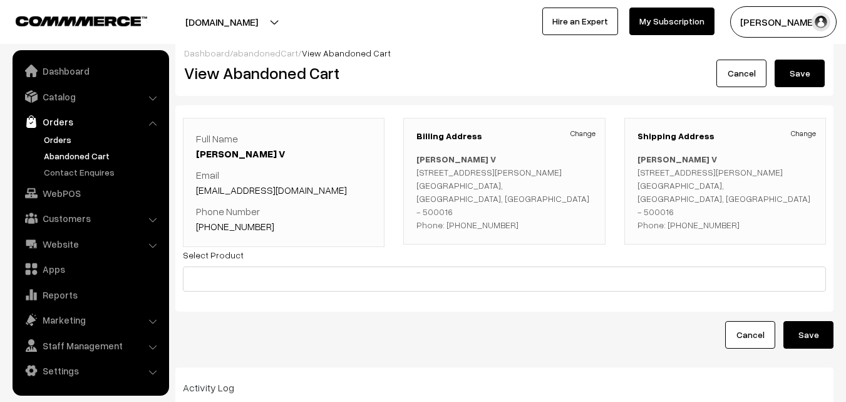
click at [62, 140] on link "Orders" at bounding box center [103, 139] width 124 height 13
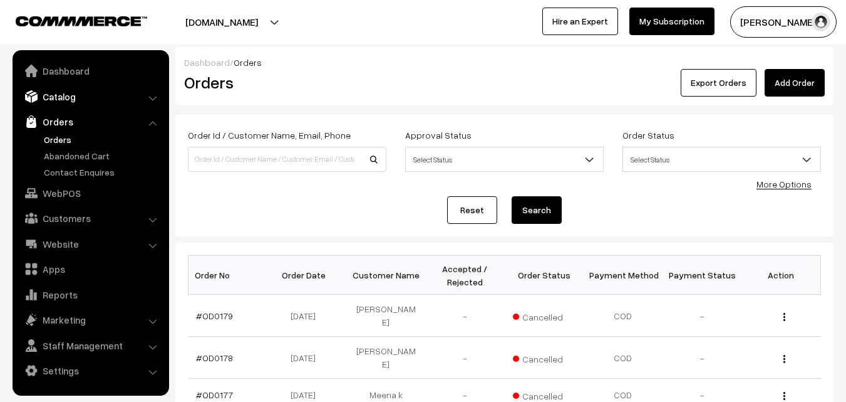
click at [60, 93] on link "Catalog" at bounding box center [90, 96] width 149 height 23
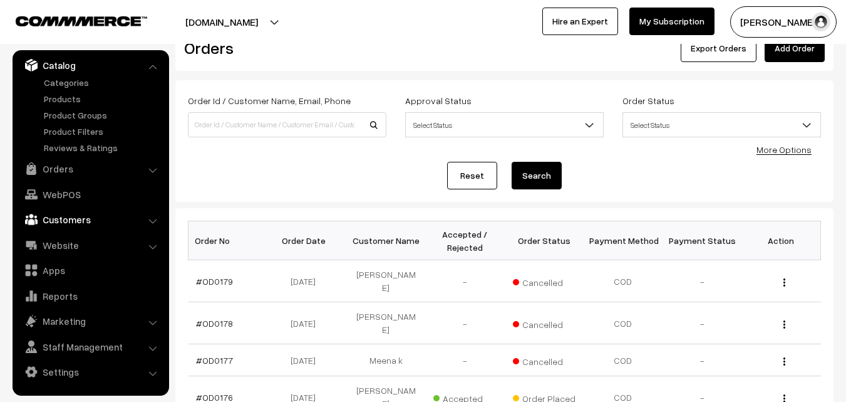
scroll to position [63, 0]
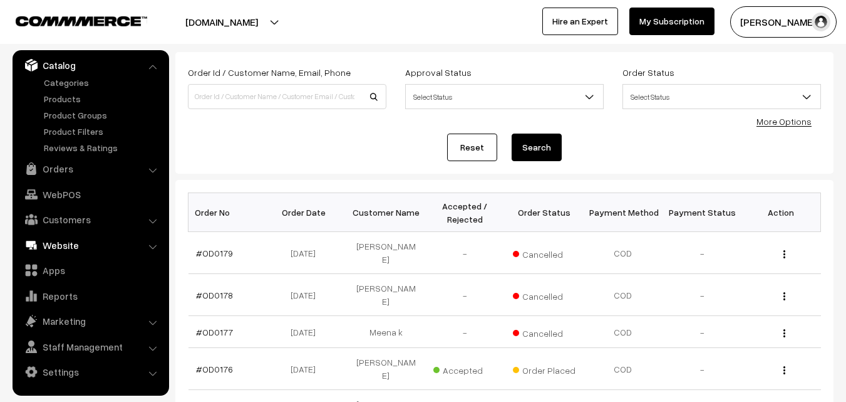
click at [88, 246] on link "Website" at bounding box center [90, 245] width 149 height 23
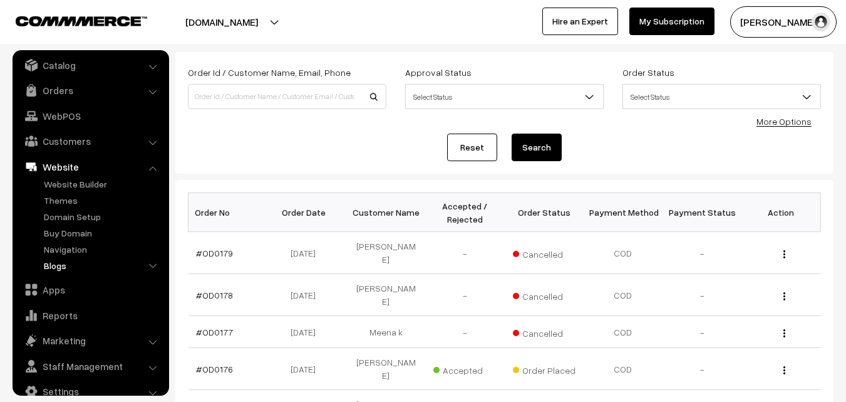
click at [71, 265] on link "Blogs" at bounding box center [103, 265] width 124 height 13
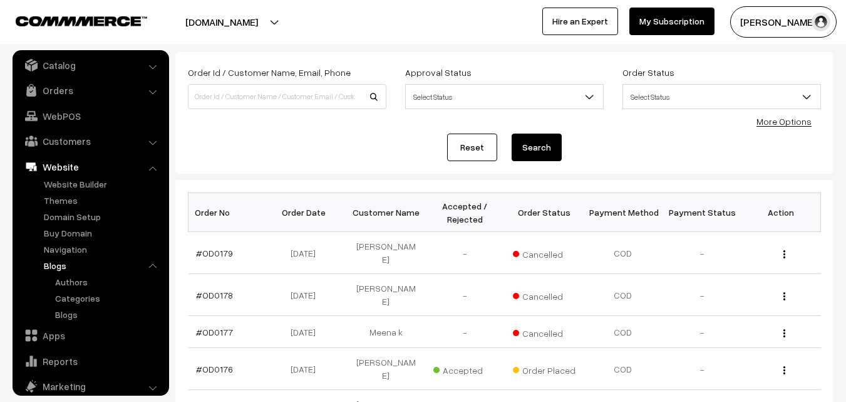
click at [75, 321] on ul "Dashboard Catalog" at bounding box center [91, 222] width 157 height 345
click at [73, 320] on link "Blogs" at bounding box center [108, 314] width 113 height 13
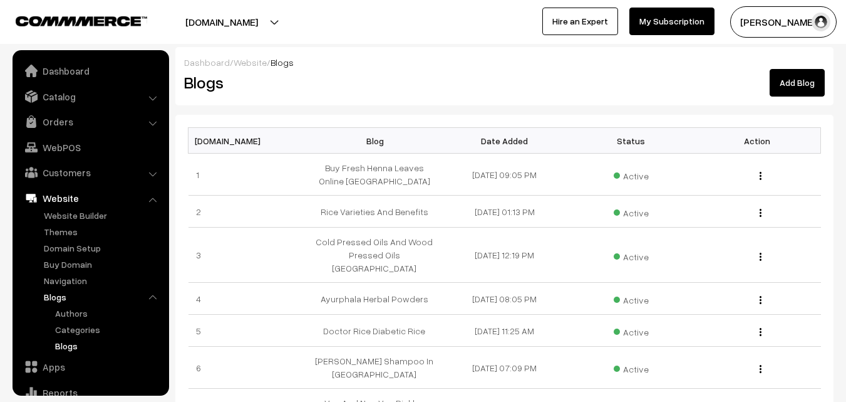
scroll to position [96, 0]
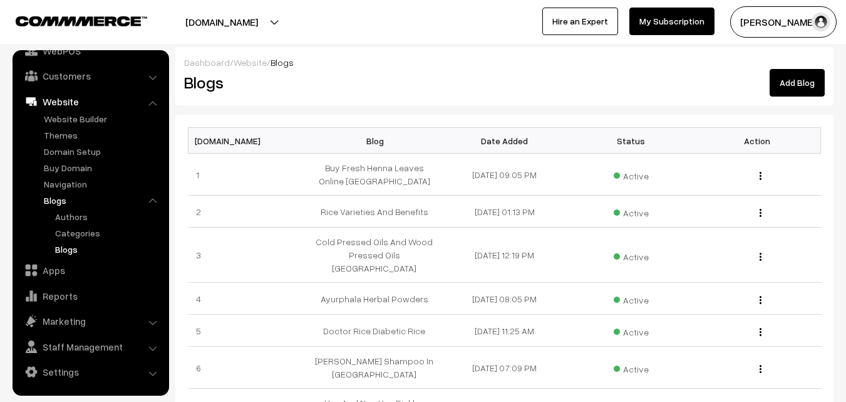
click at [797, 89] on link "Add Blog" at bounding box center [797, 83] width 55 height 28
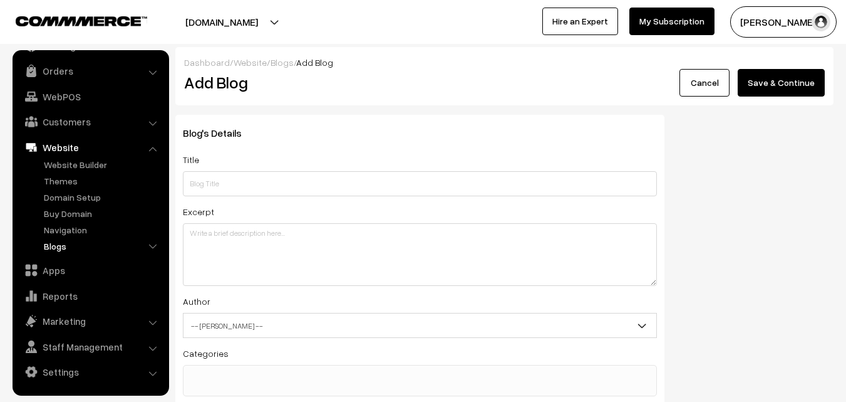
click at [63, 241] on link "Blogs" at bounding box center [103, 245] width 124 height 13
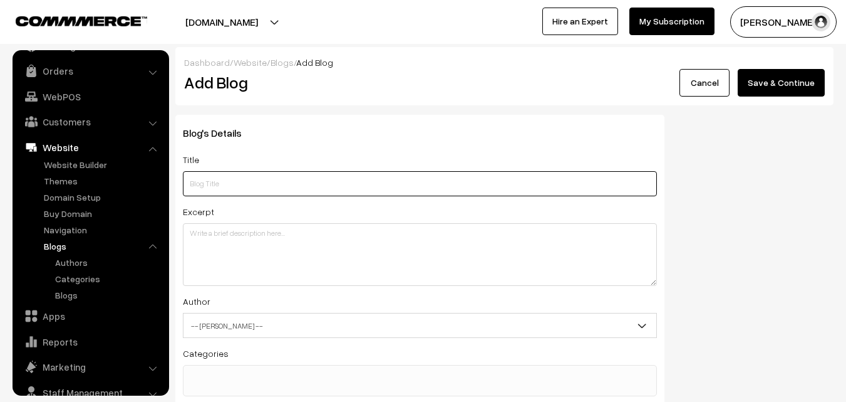
click at [249, 185] on input "text" at bounding box center [420, 183] width 474 height 25
paste input "Fresh and Pure Natural Dabbakayalu"
type input "Fresh and Pure Natural Dabbakayalu"
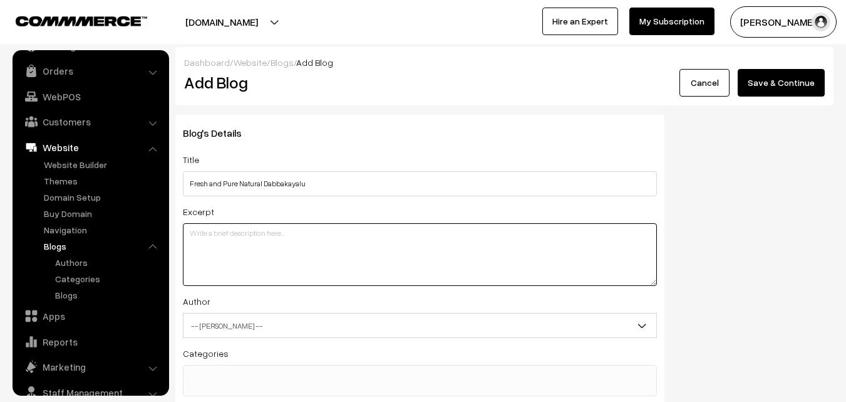
click at [241, 236] on textarea at bounding box center [420, 254] width 474 height 63
click at [274, 242] on textarea at bounding box center [420, 254] width 474 height 63
paste textarea "Fresh and Pure Natural Dabbakayalu also known as citron or Narthangai available…"
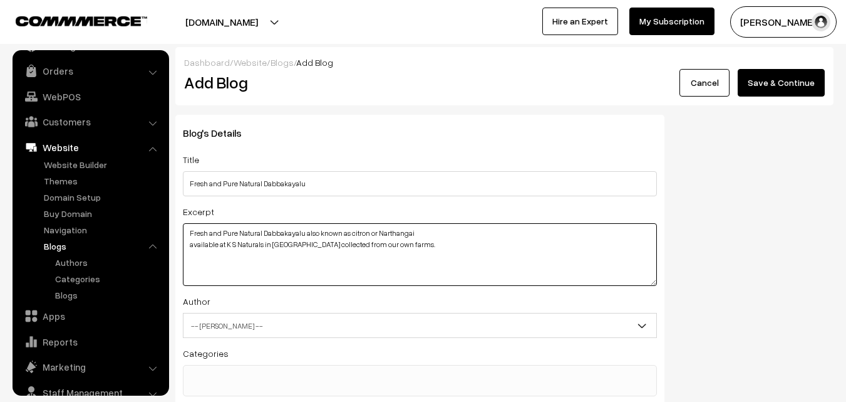
type textarea "Fresh and Pure Natural Dabbakayalu also known as citron or Narthangai available…"
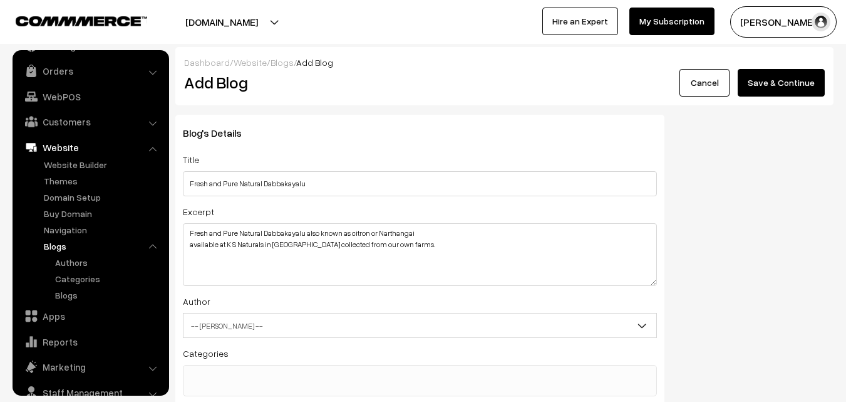
click at [262, 323] on span "-- [PERSON_NAME] --" at bounding box center [420, 325] width 473 height 22
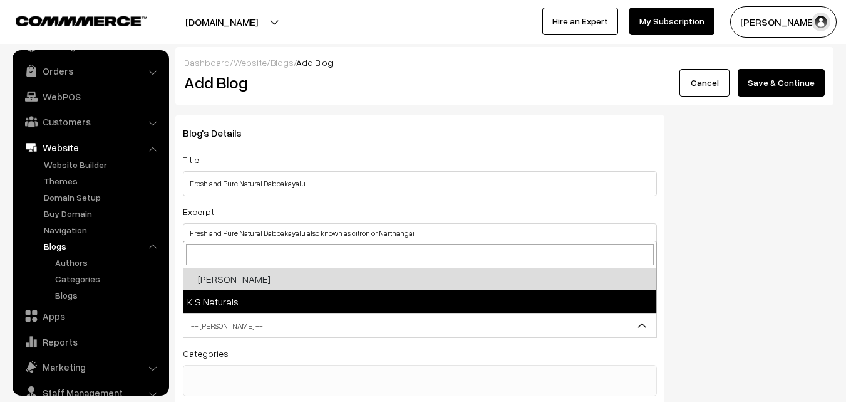
select select "1"
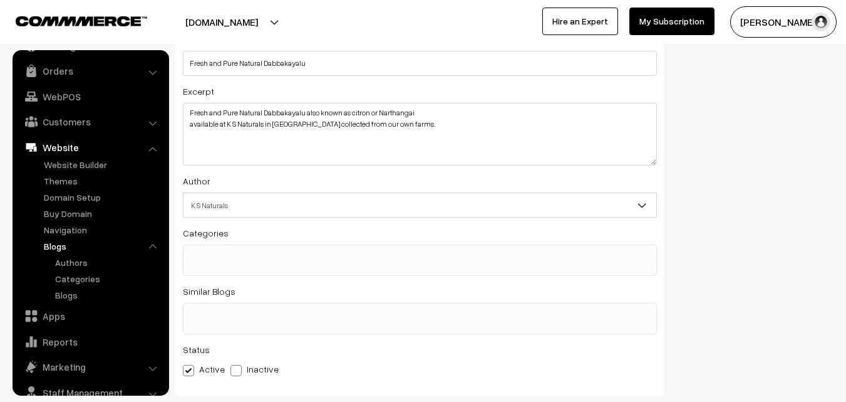
scroll to position [125, 0]
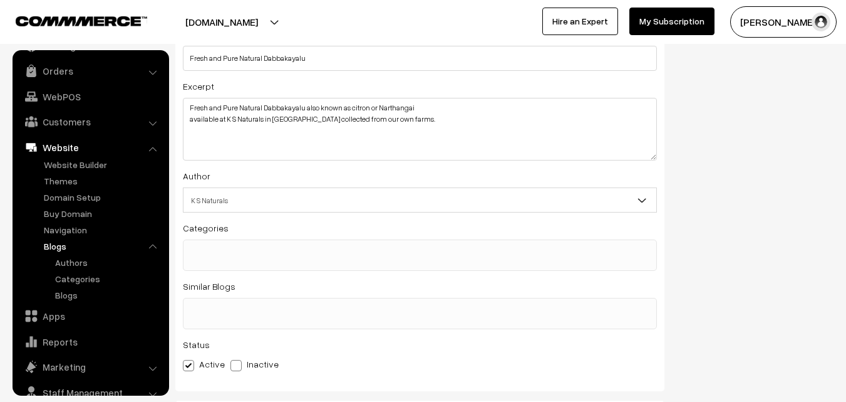
click at [263, 259] on span at bounding box center [420, 254] width 474 height 31
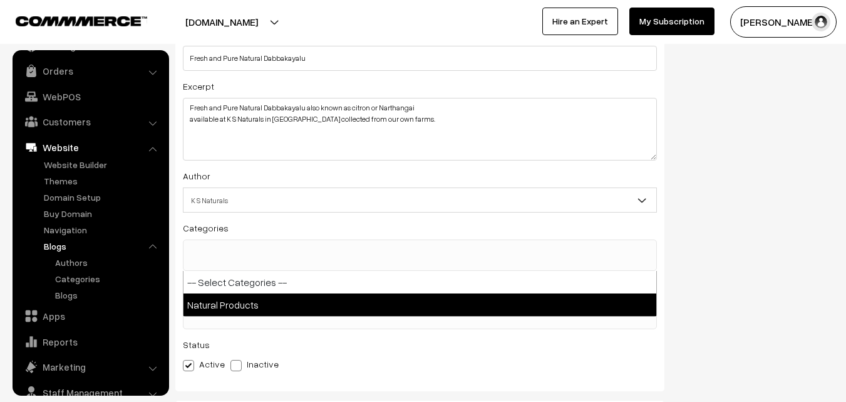
select select "1"
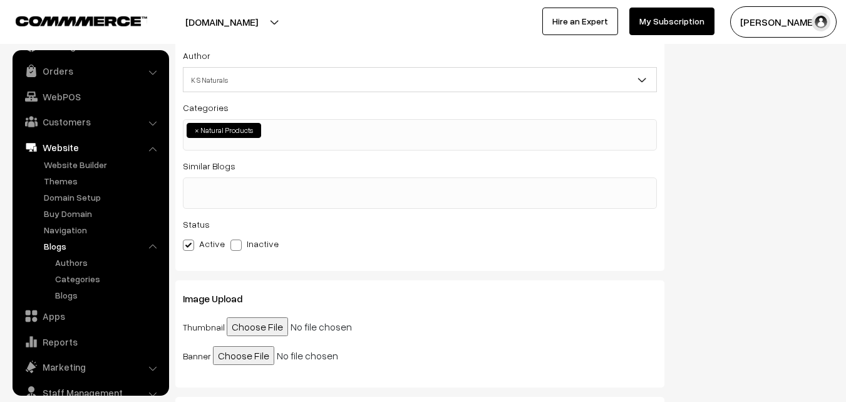
scroll to position [251, 0]
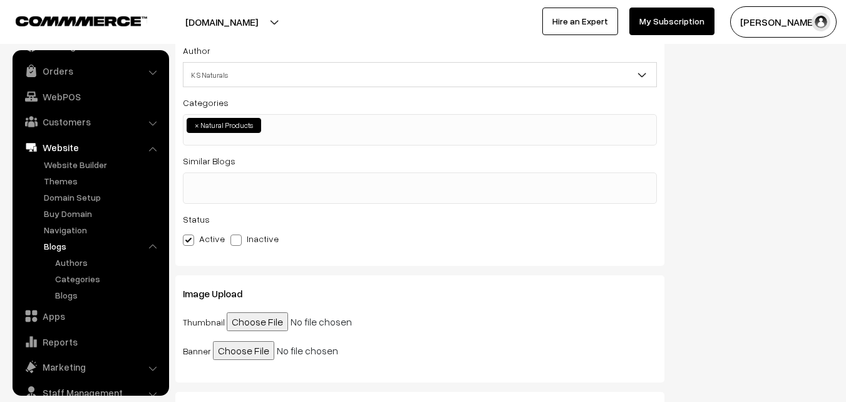
click at [234, 179] on ul at bounding box center [420, 181] width 473 height 16
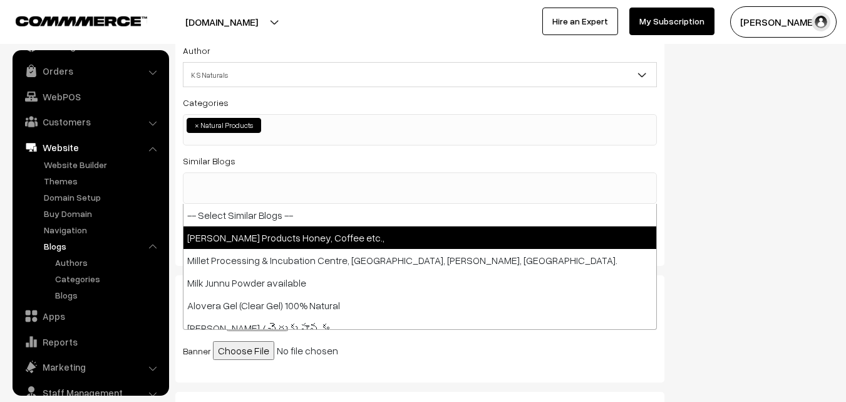
select select "1"
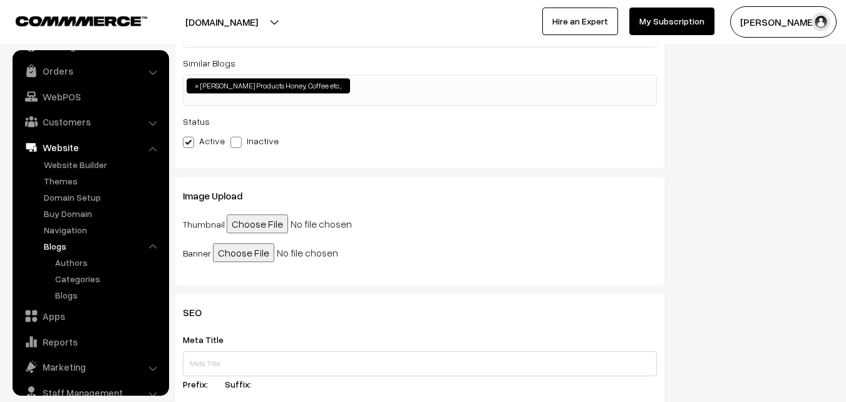
scroll to position [376, 0]
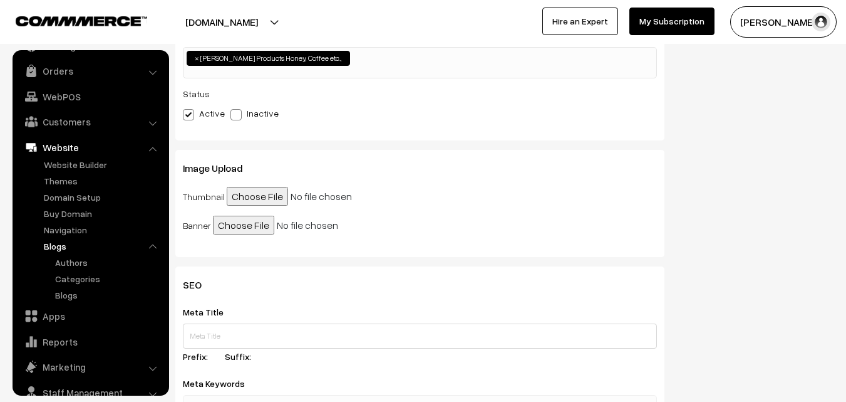
click at [243, 197] on input "file" at bounding box center [323, 196] width 192 height 19
type input "C:\fakepath\DABBAKAYA.jpeg"
click at [250, 219] on input "file" at bounding box center [309, 224] width 192 height 19
type input "C:\fakepath\DABBAKAYA.jpeg"
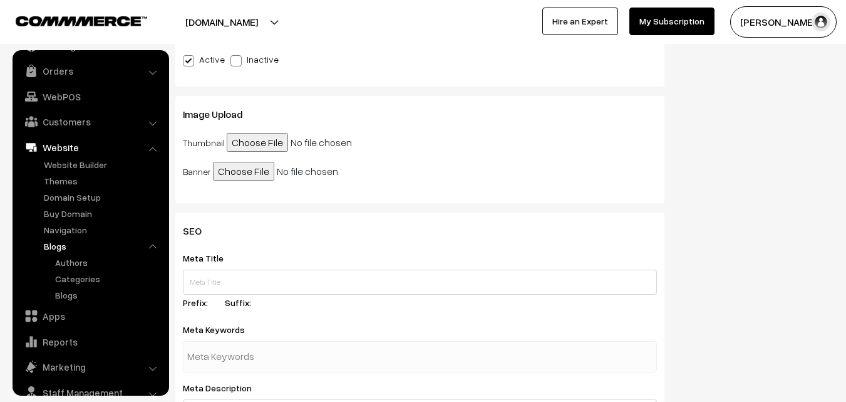
scroll to position [501, 0]
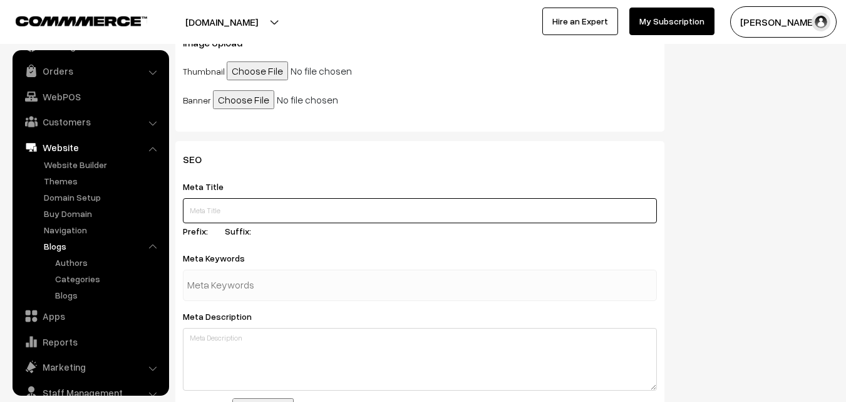
click at [253, 219] on input "text" at bounding box center [420, 210] width 474 height 25
paste input "Dabbakaya near me"
click at [189, 208] on input "Dabbakaya near me" at bounding box center [420, 210] width 474 height 25
click at [323, 217] on input "Dabbakaya near me" at bounding box center [420, 210] width 474 height 25
paste input "Dabbakaya online shopping"
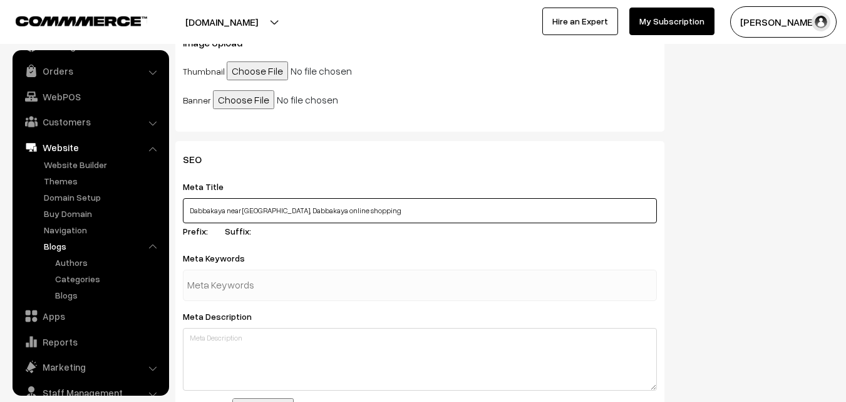
drag, startPoint x: 187, startPoint y: 207, endPoint x: 252, endPoint y: 213, distance: 64.8
click at [252, 213] on input "Dabbakaya near me, Dabbakaya online shopping" at bounding box center [420, 210] width 474 height 25
type input "Dabbakaya near me, Dabbakaya online shopping"
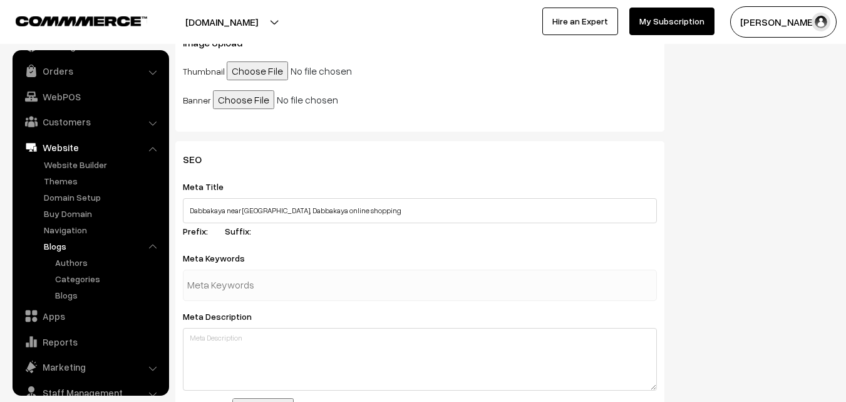
click at [254, 289] on input "text" at bounding box center [252, 284] width 130 height 25
paste input "Dabbakaya near me"
type input "Dabbakaya near me"
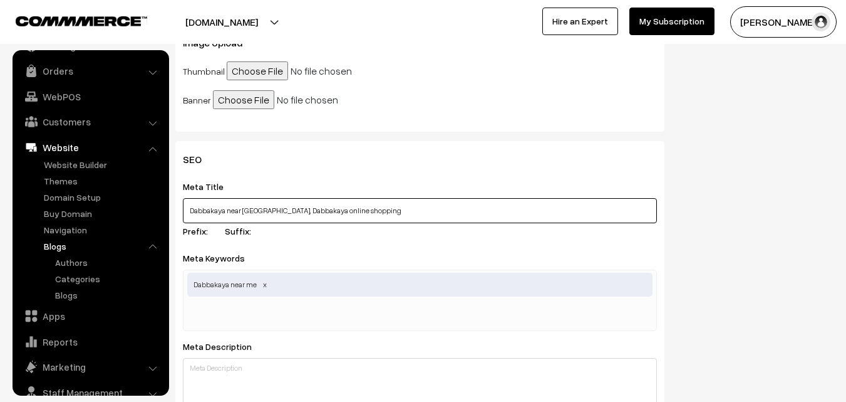
drag, startPoint x: 256, startPoint y: 209, endPoint x: 346, endPoint y: 212, distance: 89.6
click at [346, 212] on input "Dabbakaya near me, Dabbakaya online shopping" at bounding box center [420, 210] width 474 height 25
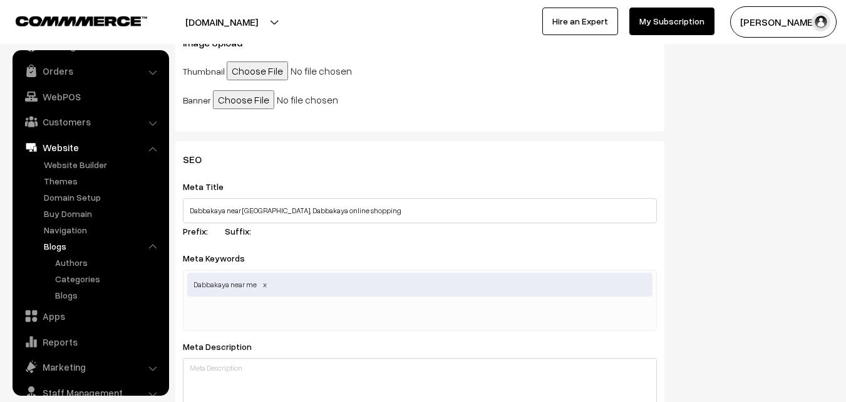
click at [306, 285] on span "Dabbakaya near me" at bounding box center [419, 284] width 465 height 24
paste input "Dabbakaya online shopping"
type input "Dabbakaya online shopping"
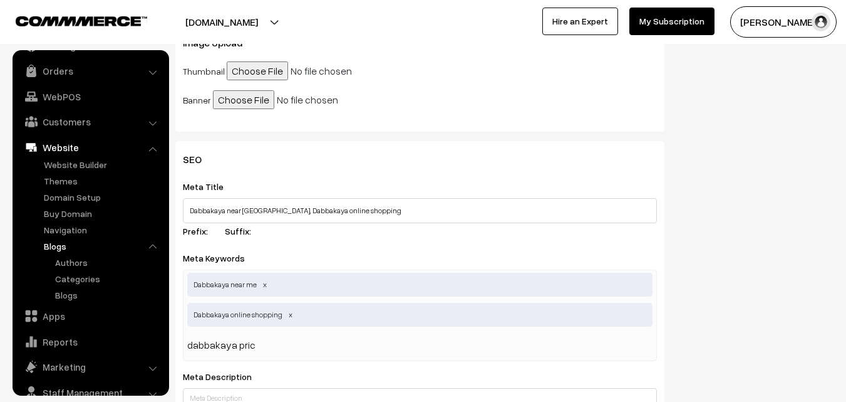
type input "dabbakaya price"
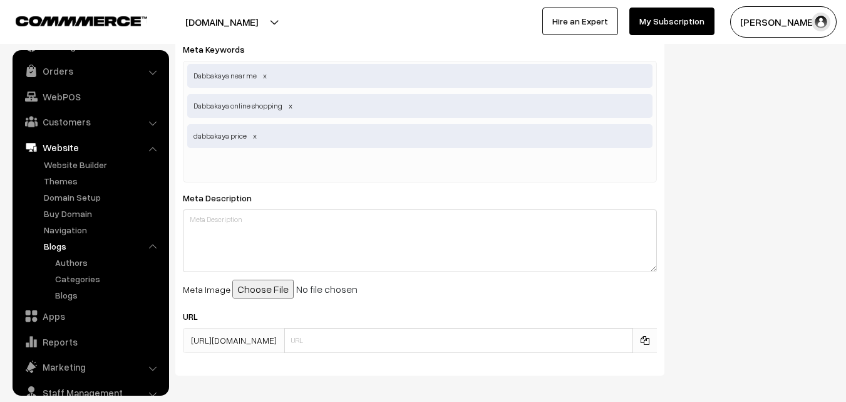
scroll to position [752, 0]
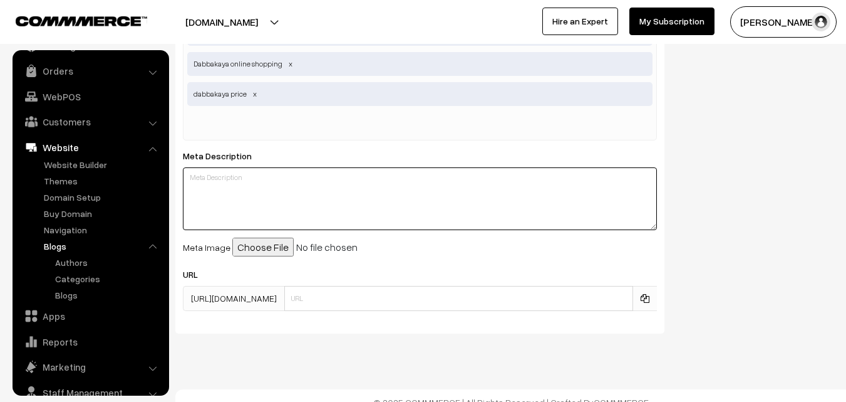
click at [249, 184] on textarea at bounding box center [420, 198] width 474 height 63
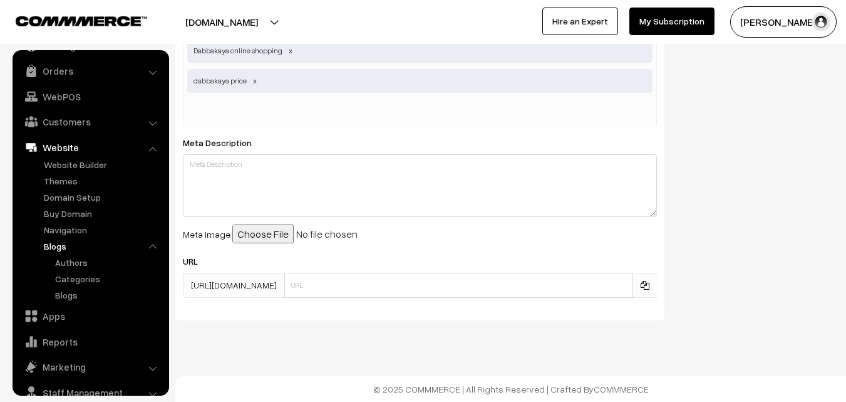
click at [227, 149] on div "Meta Description" at bounding box center [420, 176] width 474 height 82
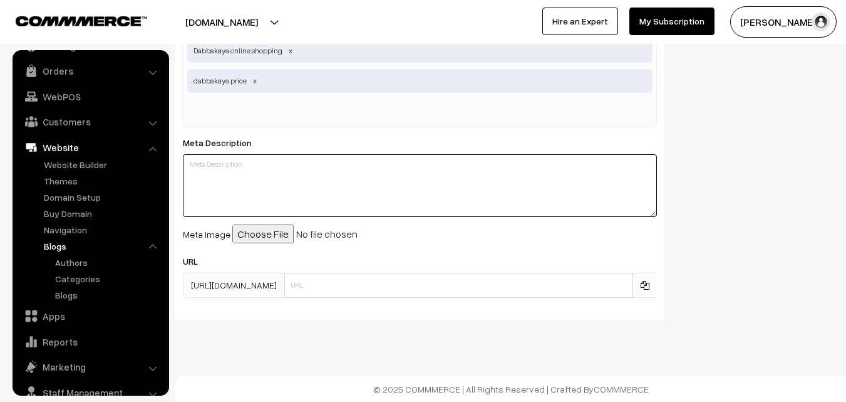
click at [221, 167] on textarea at bounding box center [420, 185] width 474 height 63
paste textarea "Fresh and Pure Natural Dabbakayalu also known as citron or Narthangai available…"
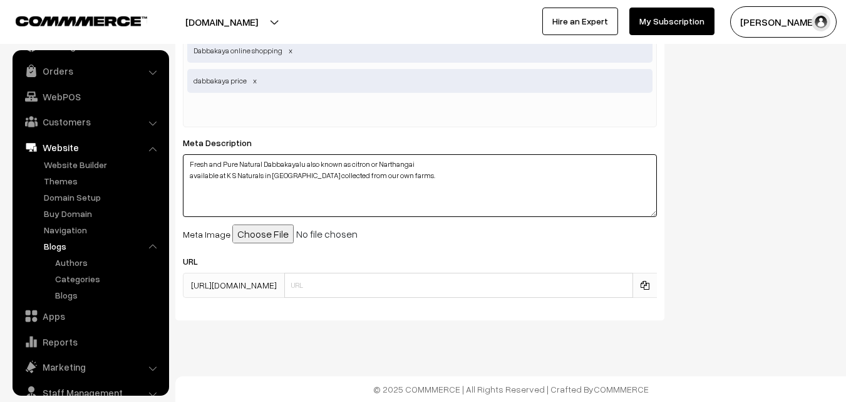
click at [428, 163] on textarea "Fresh and Pure Natural Dabbakayalu also known as citron or Narthangai available…" at bounding box center [420, 185] width 474 height 63
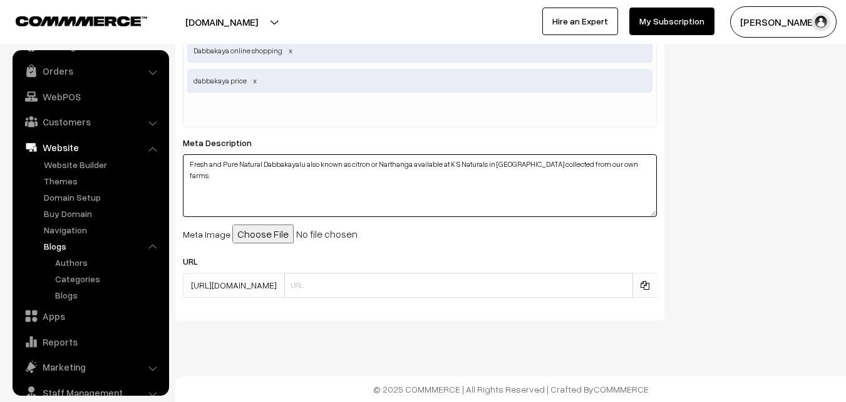
drag, startPoint x: 369, startPoint y: 163, endPoint x: 410, endPoint y: 163, distance: 41.3
click at [410, 163] on textarea "Fresh and Pure Natural Dabbakayalu also known as citron or Narthanga available …" at bounding box center [420, 185] width 474 height 63
type textarea "Fresh and Pure Natural Dabbakayalu also known as citron available at K S Natura…"
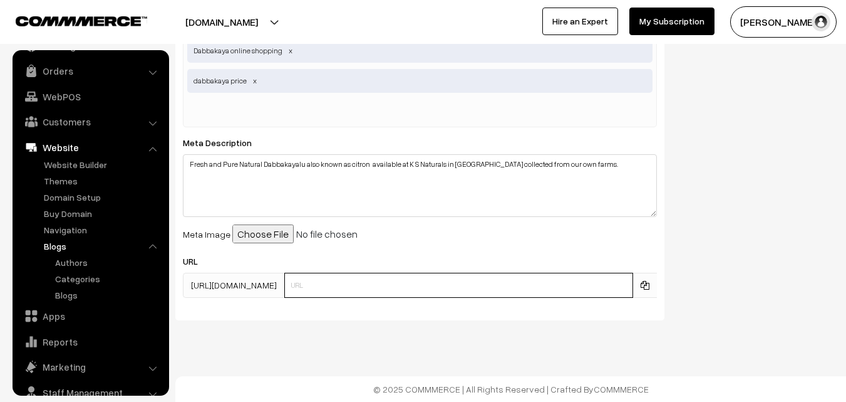
click at [351, 279] on input "text" at bounding box center [458, 284] width 349 height 25
drag, startPoint x: 358, startPoint y: 283, endPoint x: 423, endPoint y: 283, distance: 65.8
click at [423, 283] on input "dabbakayalu-hyderabad" at bounding box center [458, 284] width 349 height 25
drag, startPoint x: 350, startPoint y: 281, endPoint x: 430, endPoint y: 282, distance: 79.6
click at [430, 282] on input "dabbakayalu-hyderabad" at bounding box center [458, 284] width 349 height 25
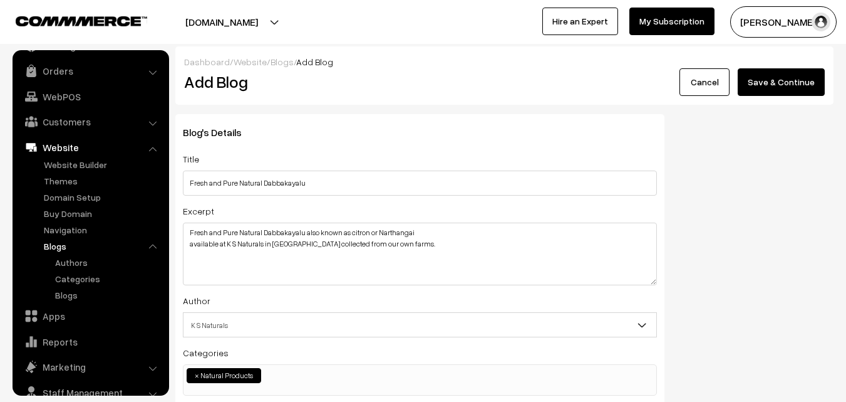
scroll to position [0, 0]
type input "dabbakaya-hyderabad"
click at [778, 79] on button "Save & Continue" at bounding box center [781, 83] width 87 height 28
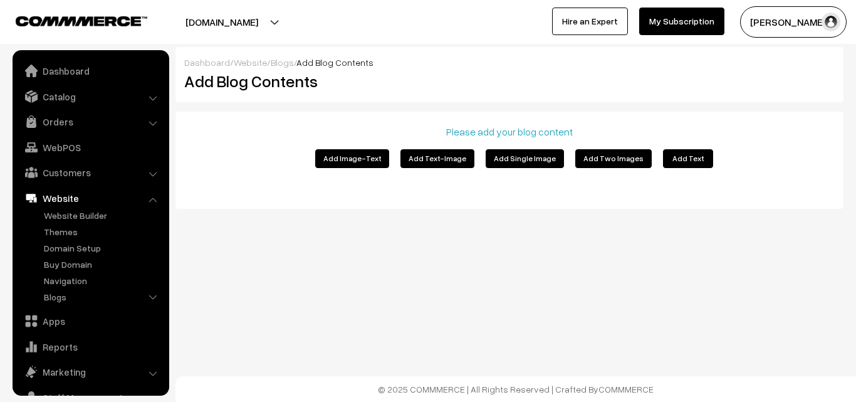
scroll to position [51, 0]
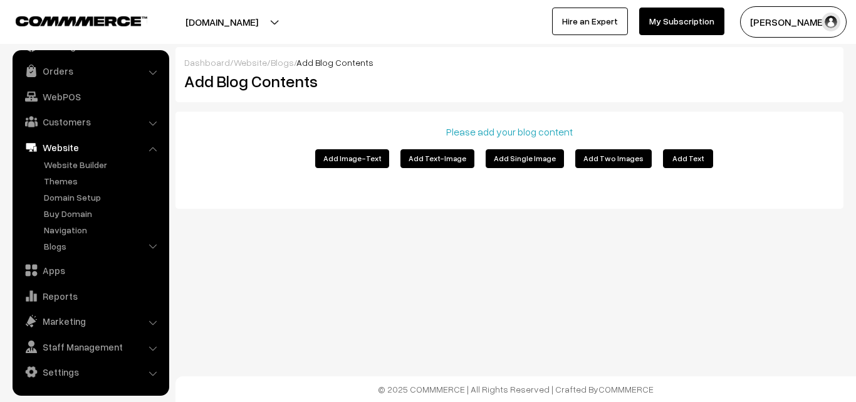
click at [441, 160] on button "Add Text-Image" at bounding box center [437, 158] width 74 height 19
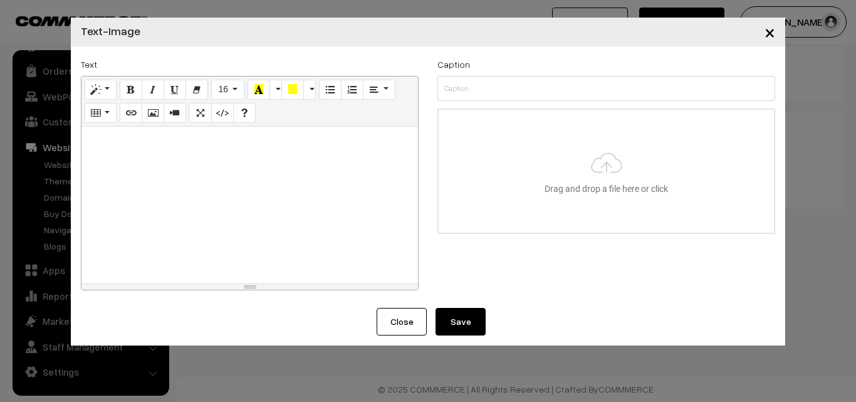
click at [245, 139] on p at bounding box center [250, 140] width 324 height 15
click at [167, 150] on div at bounding box center [249, 205] width 336 height 157
paste div
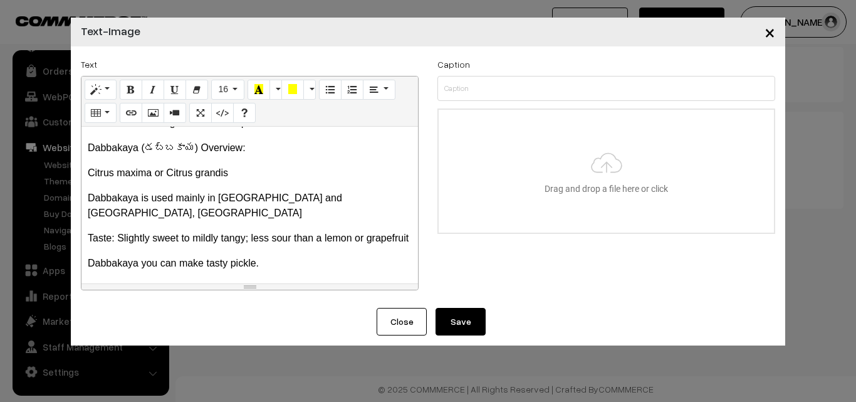
scroll to position [367, 0]
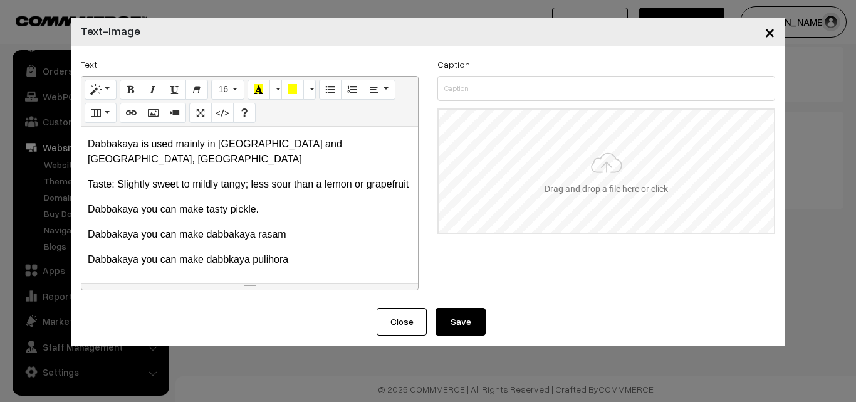
click at [610, 166] on input "file" at bounding box center [605, 171] width 335 height 123
type input "C:\fakepath\DABBAKAYA.jpeg"
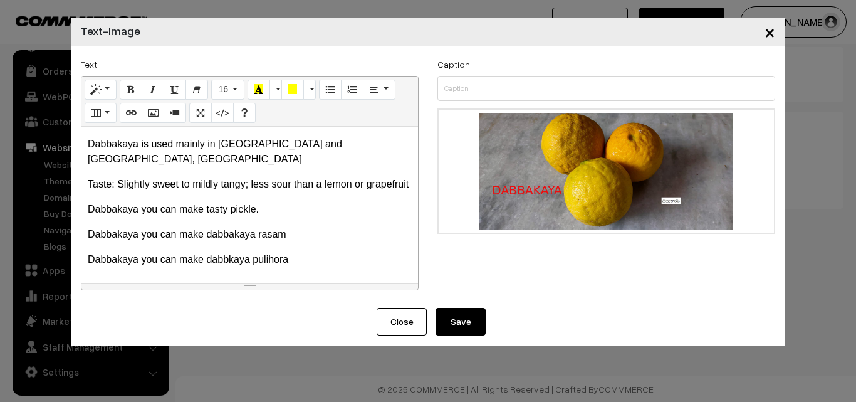
click at [298, 261] on p "Dabbakaya you can make dabbkaya pulihora" at bounding box center [250, 259] width 324 height 15
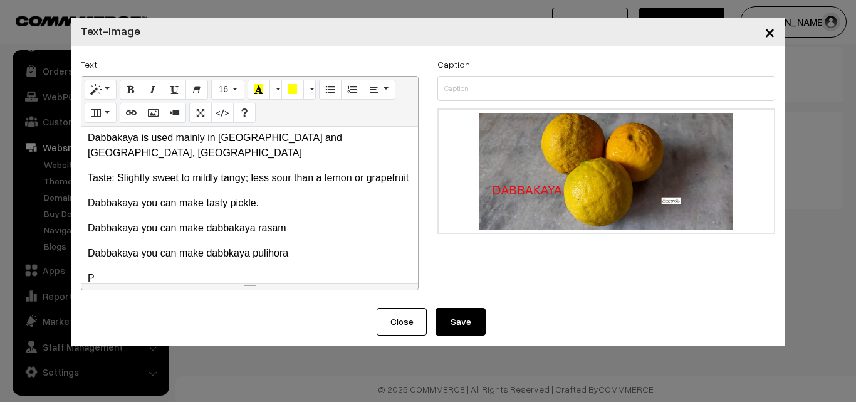
scroll to position [374, 0]
click at [472, 319] on button "Save" at bounding box center [460, 322] width 50 height 28
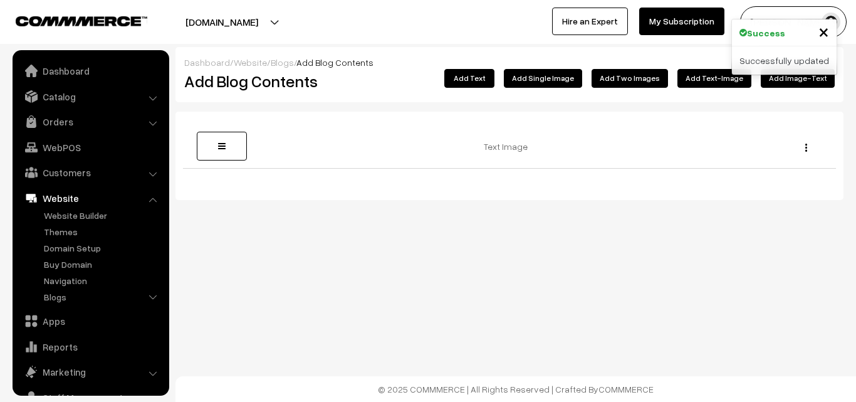
scroll to position [51, 0]
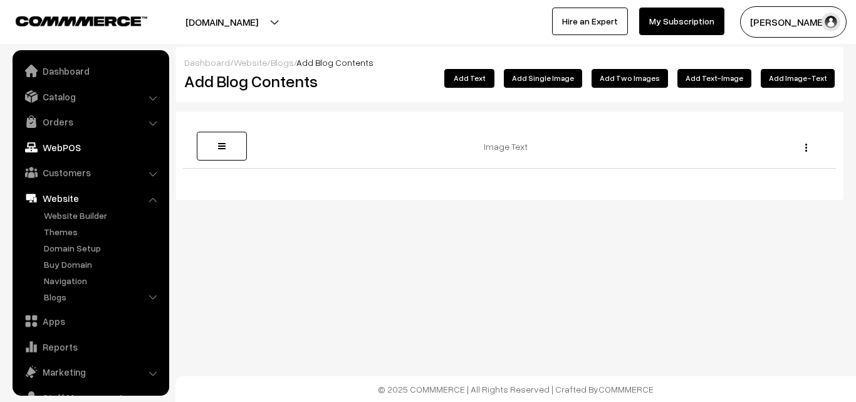
scroll to position [51, 0]
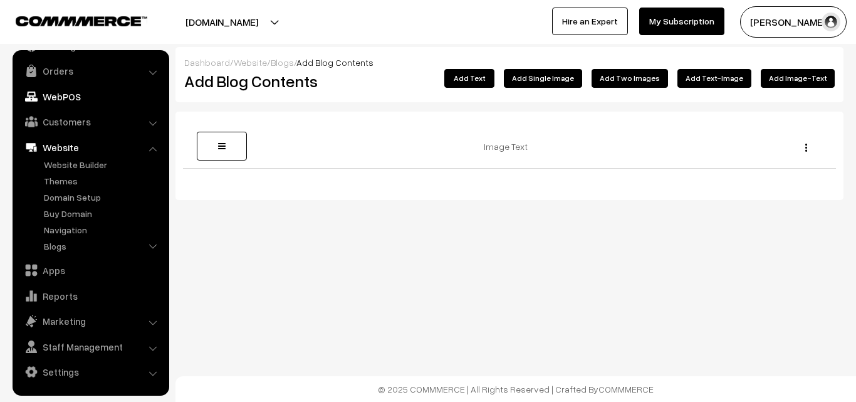
click at [66, 97] on link "WebPOS" at bounding box center [90, 96] width 149 height 23
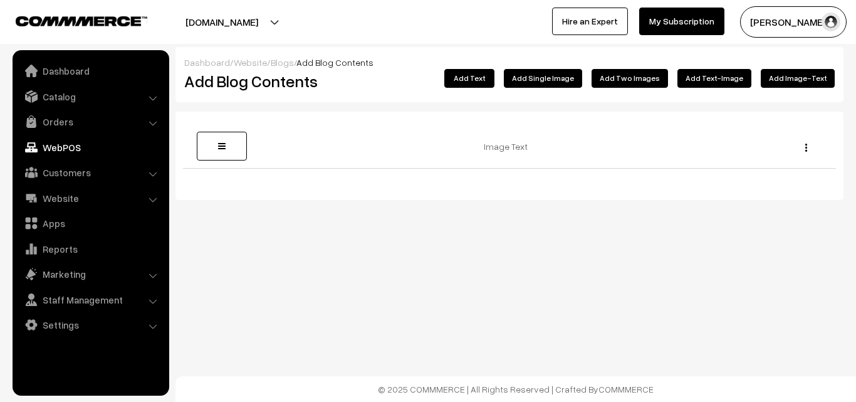
scroll to position [0, 0]
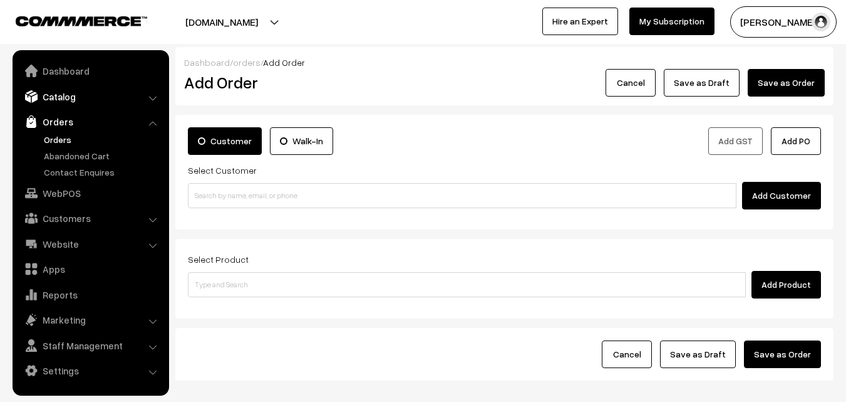
click at [143, 96] on link "Catalog" at bounding box center [90, 96] width 149 height 23
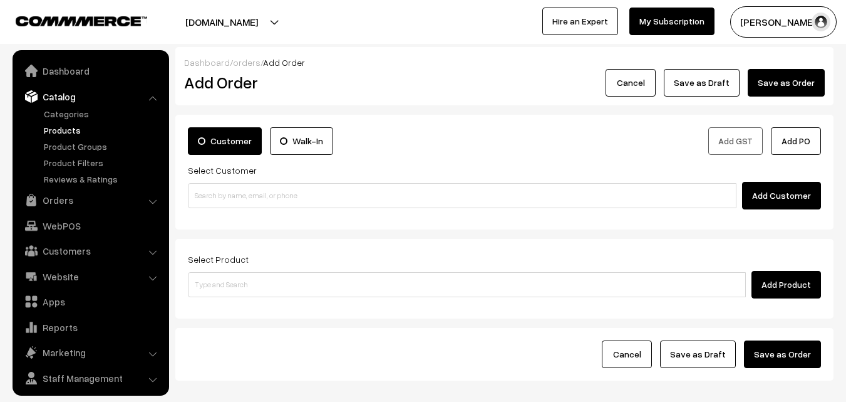
click at [73, 129] on link "Products" at bounding box center [103, 129] width 124 height 13
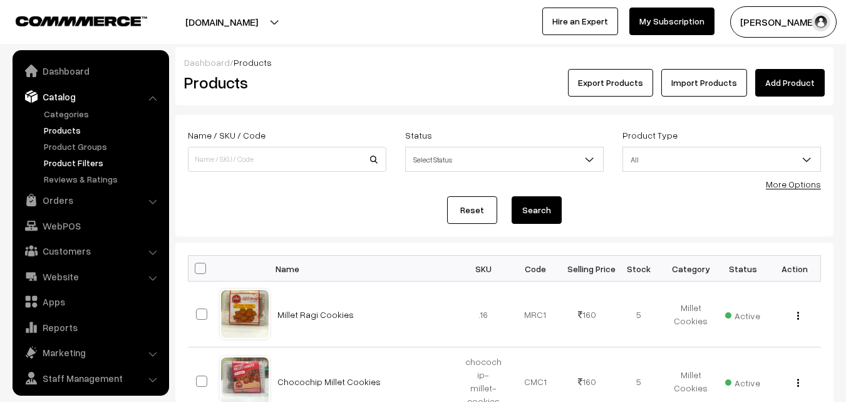
scroll to position [31, 0]
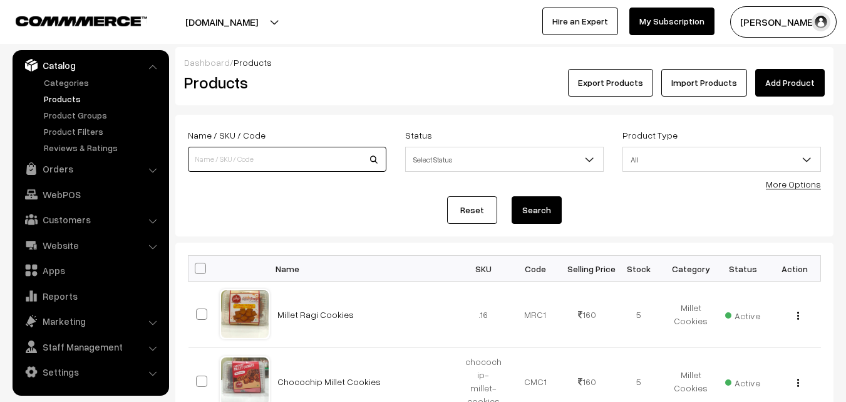
paste input "va11529-aug-kanchi-pra"
type input "va11529-aug-kanchi-pra"
click at [531, 209] on button "Search" at bounding box center [537, 210] width 50 height 28
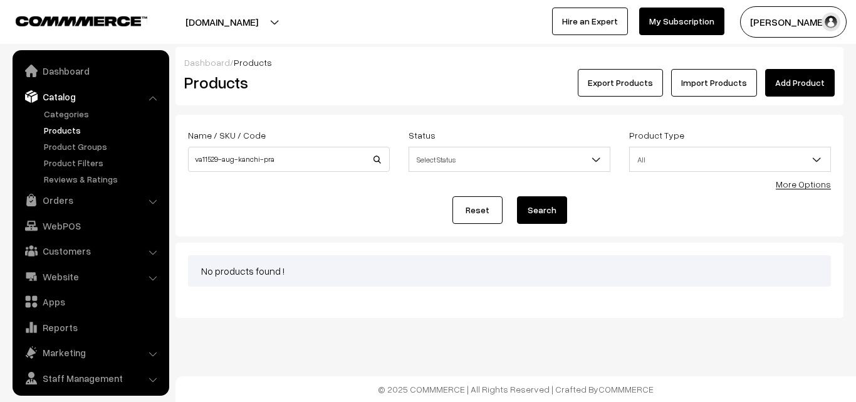
scroll to position [31, 0]
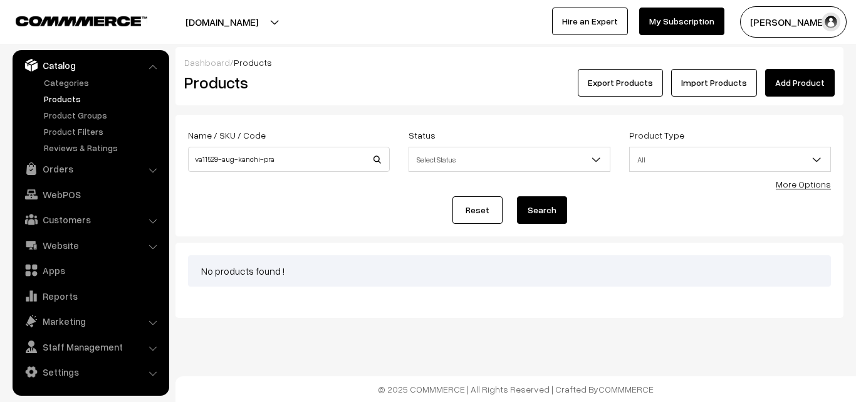
click at [790, 17] on button "[PERSON_NAME]" at bounding box center [793, 21] width 106 height 31
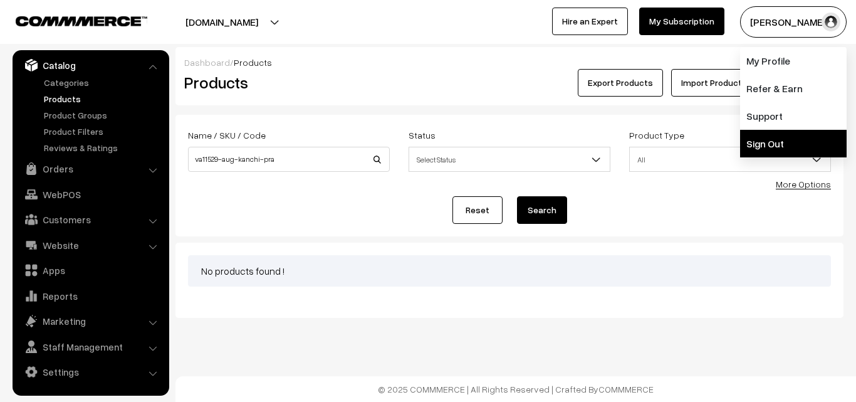
click at [779, 147] on link "Sign Out" at bounding box center [793, 144] width 106 height 28
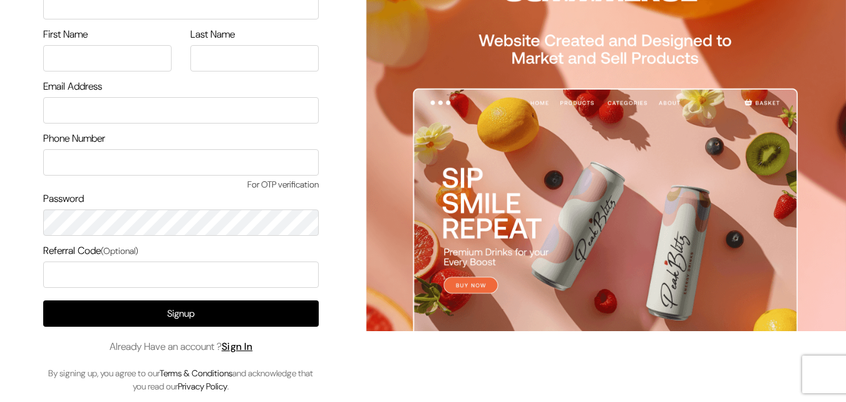
scroll to position [72, 0]
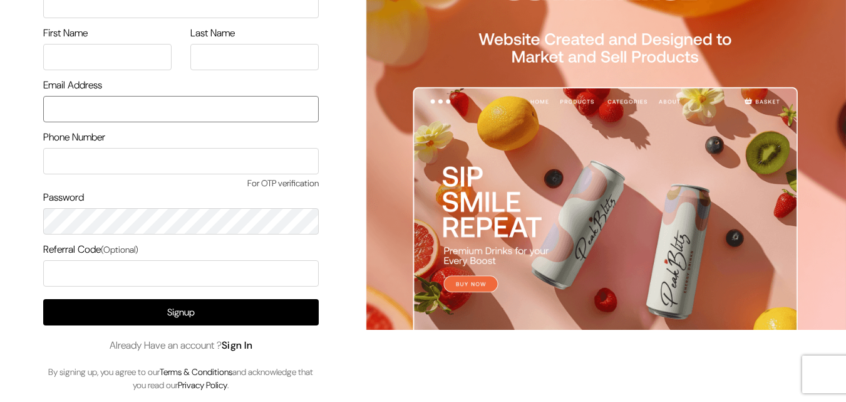
type input "[EMAIL_ADDRESS][DOMAIN_NAME]"
click at [249, 345] on link "Sign In" at bounding box center [237, 344] width 31 height 13
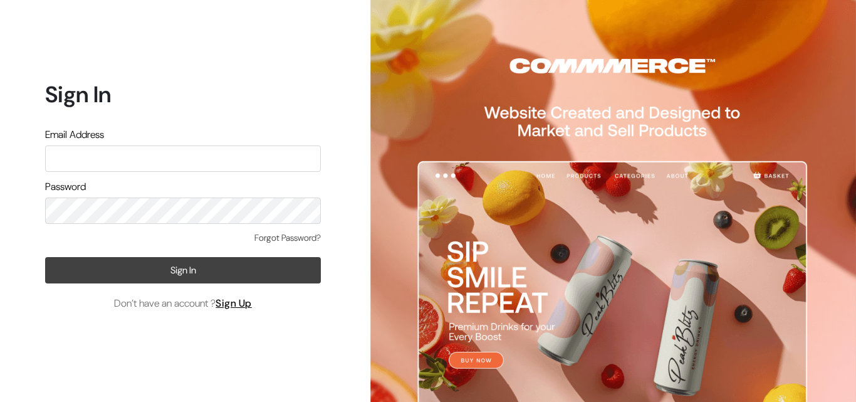
type input "[EMAIL_ADDRESS][DOMAIN_NAME]"
click at [188, 268] on button "Sign In" at bounding box center [183, 270] width 276 height 26
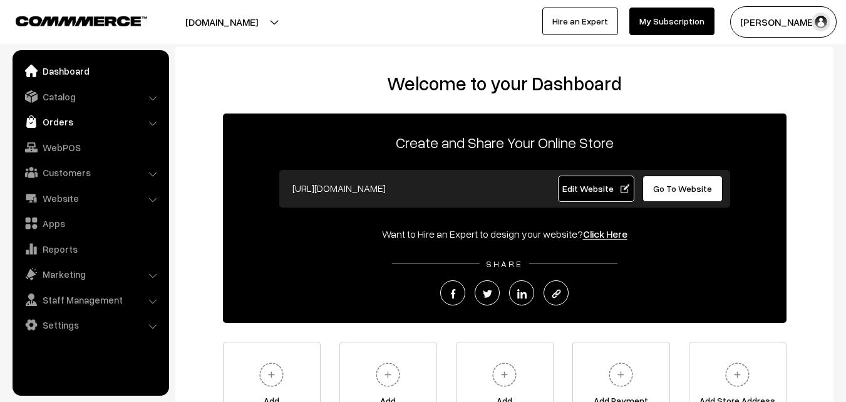
click at [58, 116] on link "Orders" at bounding box center [90, 121] width 149 height 23
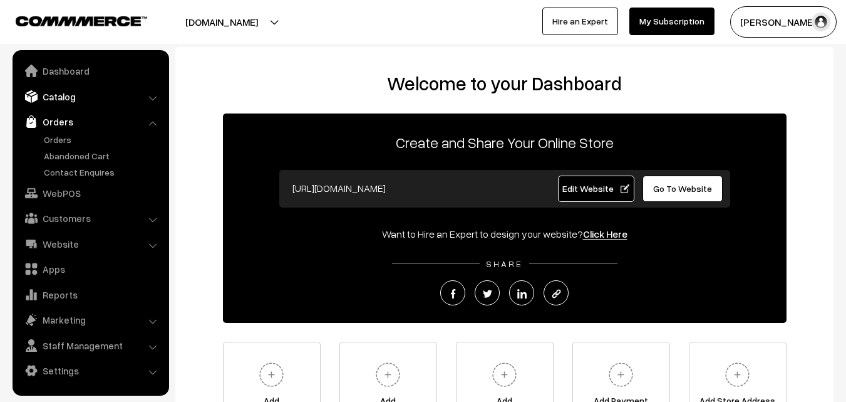
click at [60, 100] on link "Catalog" at bounding box center [90, 96] width 149 height 23
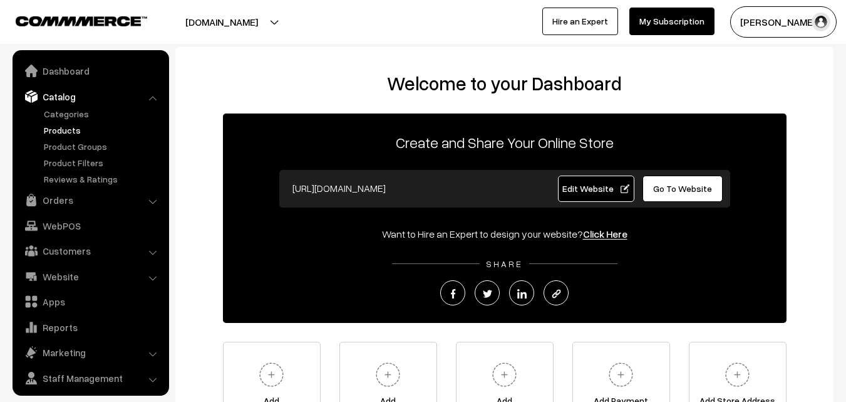
click at [63, 127] on link "Products" at bounding box center [103, 129] width 124 height 13
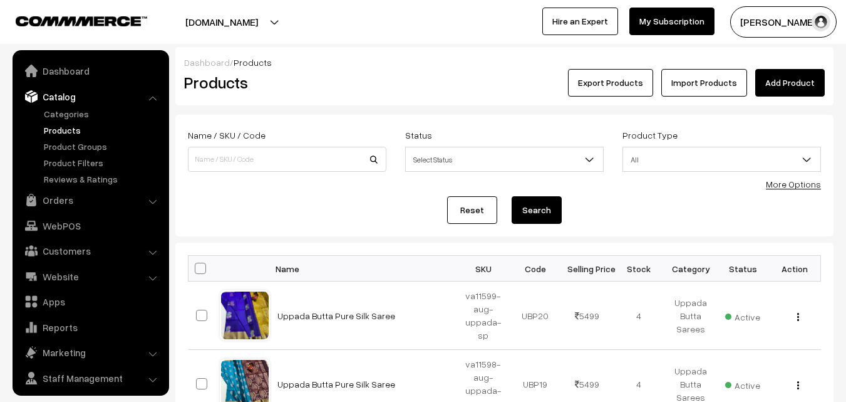
scroll to position [31, 0]
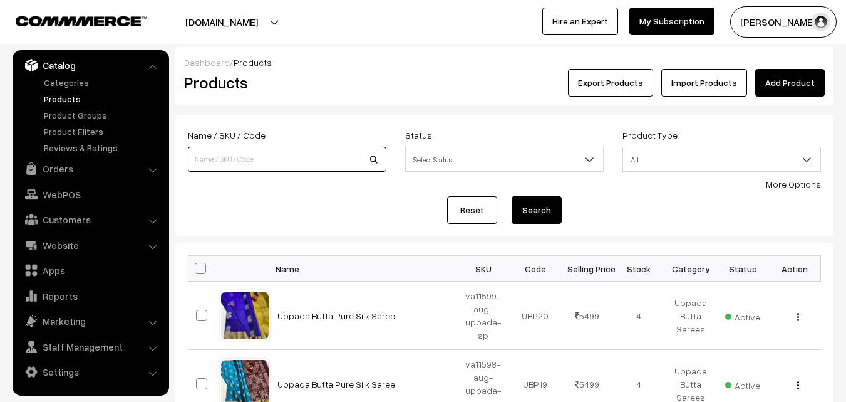
click at [225, 157] on input at bounding box center [287, 159] width 199 height 25
paste input "va11529-aug-kanchi-pra"
type input "va11529-aug-kanchi-pra"
click at [539, 206] on button "Search" at bounding box center [537, 210] width 50 height 28
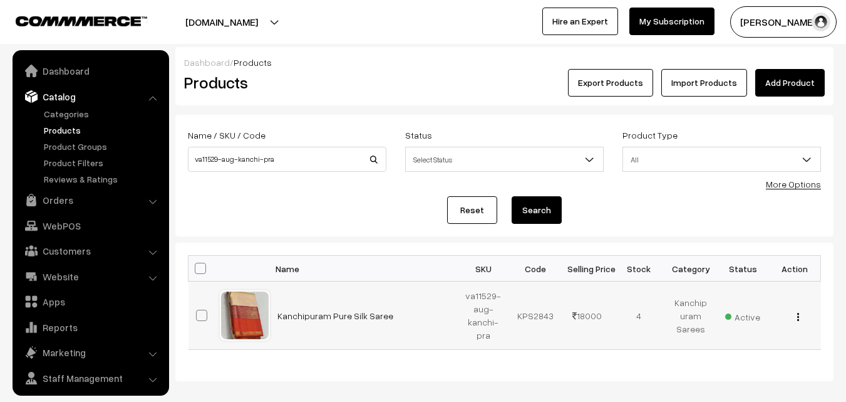
scroll to position [31, 0]
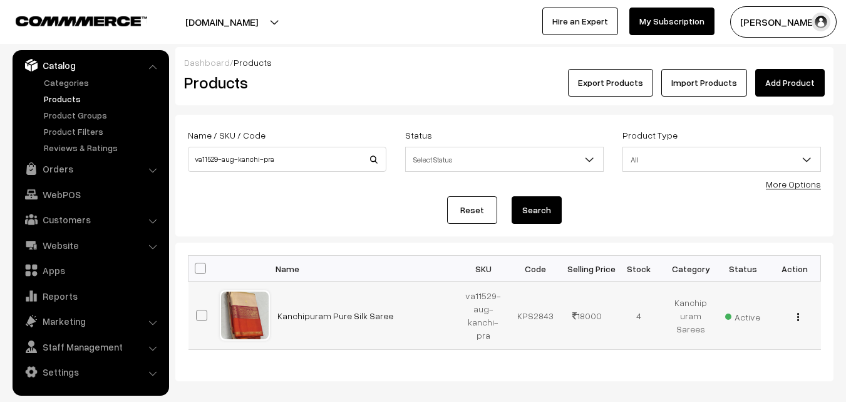
click at [333, 321] on td "Kanchipuram Pure Silk Saree" at bounding box center [364, 315] width 188 height 68
click at [333, 318] on link "Kanchipuram Pure Silk Saree" at bounding box center [335, 315] width 116 height 11
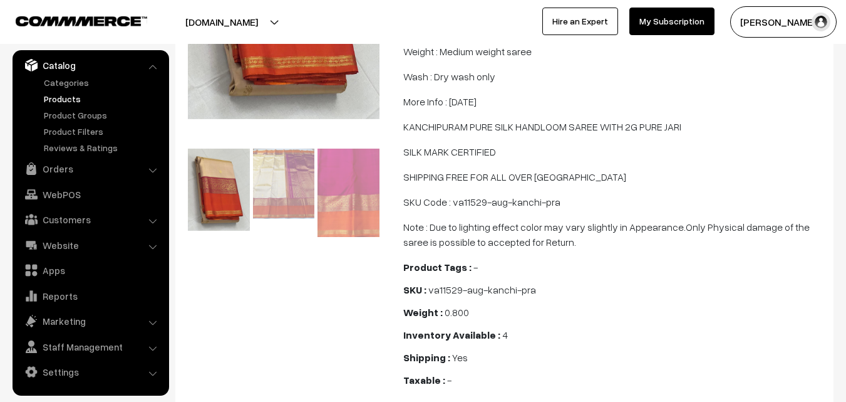
scroll to position [313, 0]
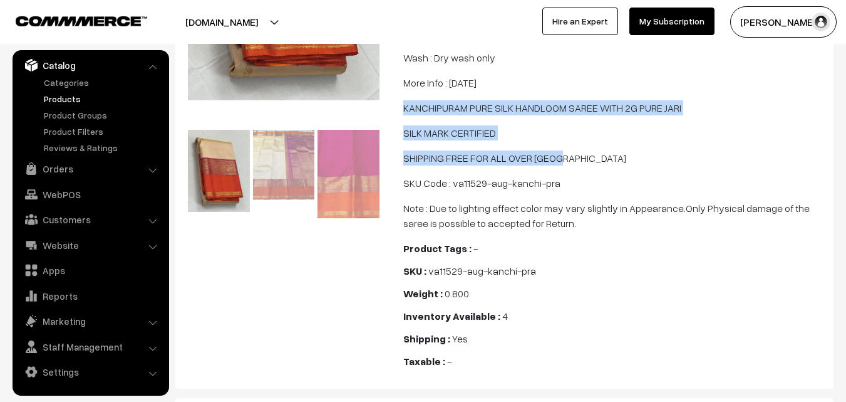
drag, startPoint x: 403, startPoint y: 122, endPoint x: 560, endPoint y: 176, distance: 165.6
click at [560, 176] on span "Kanchipuram Pure Silk Saree Cloth : Kanchipuram Pure Silk / Pure Handloom Desig…" at bounding box center [614, 65] width 423 height 331
copy span "KANCHIPURAM PURE SILK HANDLOOM SAREE WITH 2G PURE JARI SILK MARK CERTIFIED SHIP…"
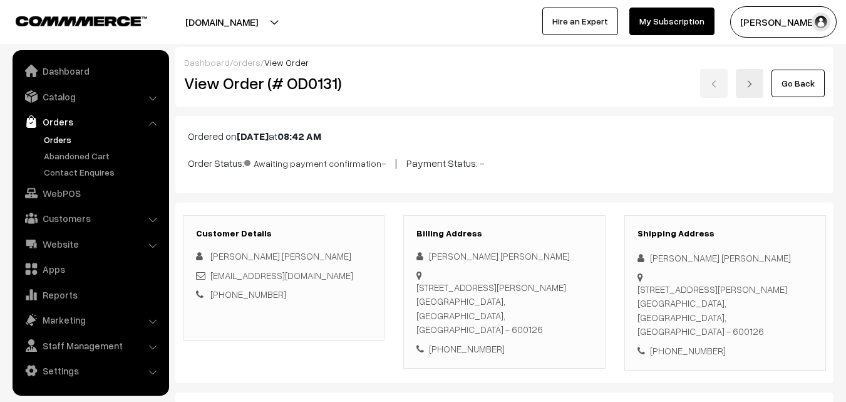
scroll to position [188, 0]
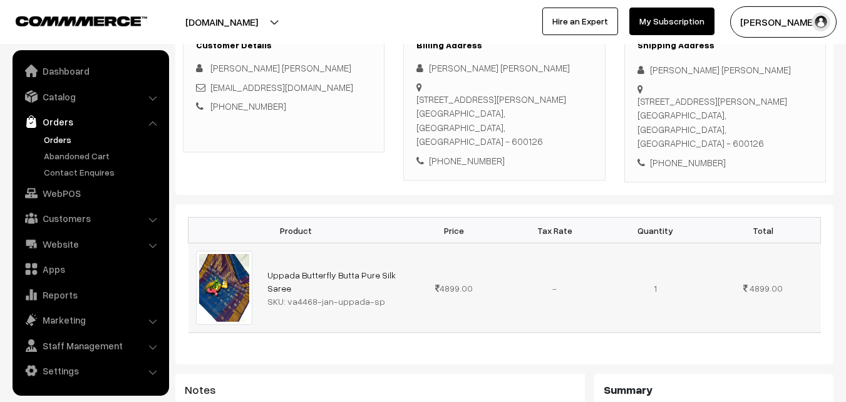
click at [285, 294] on div "SKU: va4468-jan-uppada-sp" at bounding box center [331, 300] width 129 height 13
click at [284, 294] on div "SKU: va4468-jan-uppada-sp" at bounding box center [331, 300] width 129 height 13
drag, startPoint x: 288, startPoint y: 286, endPoint x: 355, endPoint y: 288, distance: 67.1
click at [355, 294] on div "SKU: va4468-jan-uppada-sp" at bounding box center [331, 300] width 129 height 13
drag, startPoint x: 288, startPoint y: 288, endPoint x: 381, endPoint y: 285, distance: 94.0
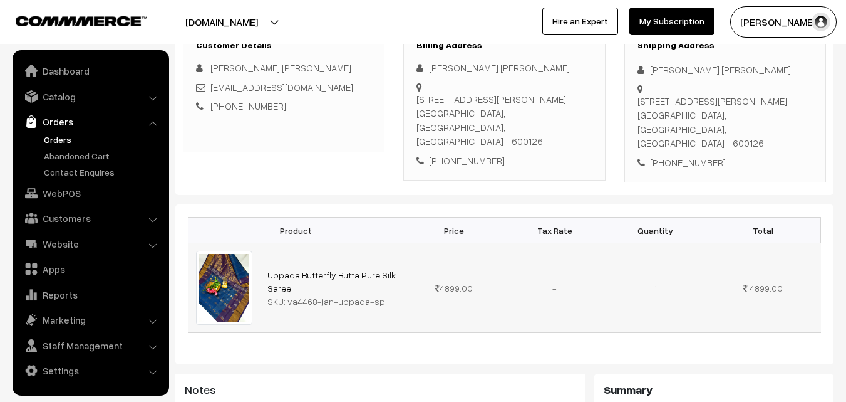
click at [381, 294] on div "SKU: va4468-jan-uppada-sp" at bounding box center [331, 300] width 129 height 13
copy div "va4468-[PERSON_NAME]-sp"
click at [48, 105] on link "Catalog" at bounding box center [90, 96] width 149 height 23
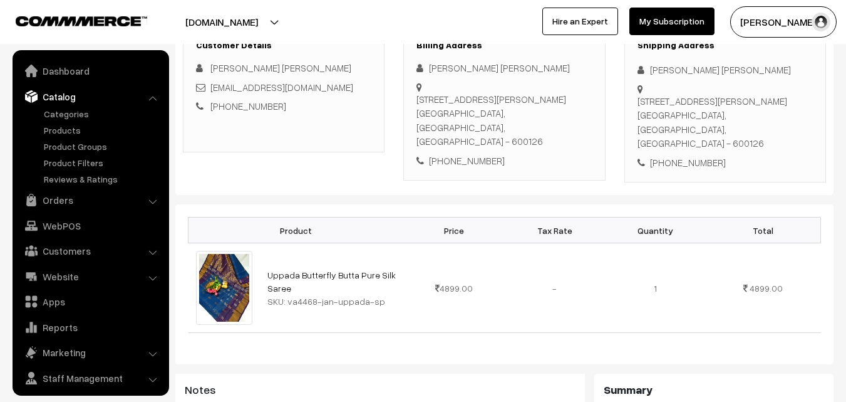
click at [53, 137] on ul "Categories" at bounding box center [91, 146] width 150 height 78
click at [53, 133] on link "Products" at bounding box center [103, 129] width 124 height 13
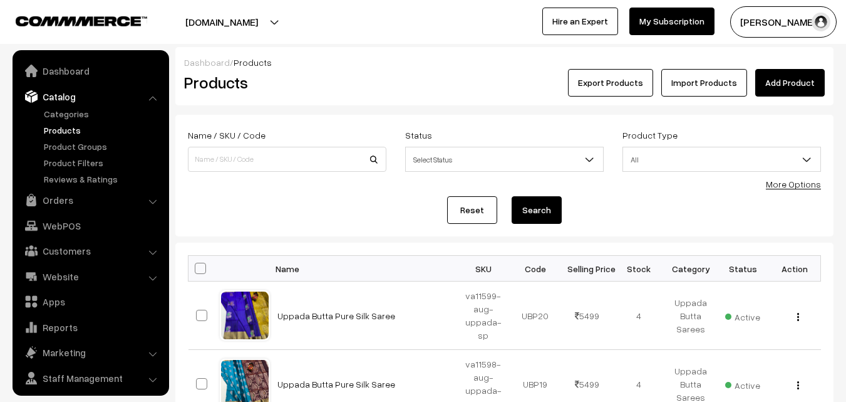
scroll to position [31, 0]
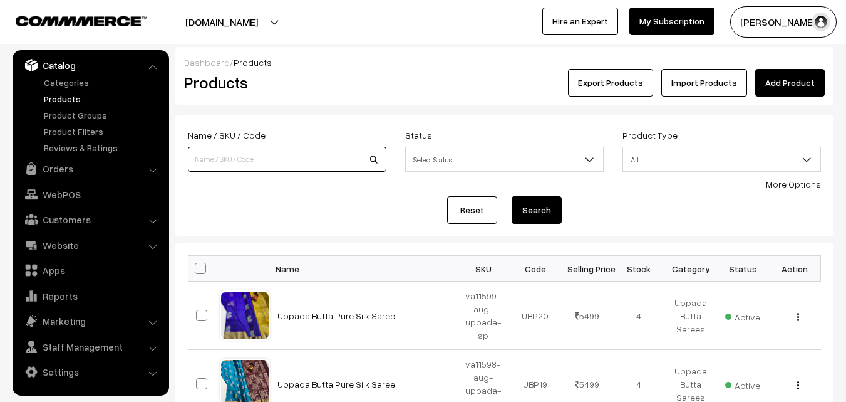
paste input "va4468-[PERSON_NAME]-sp"
type input "va4468-[PERSON_NAME]-sp"
click at [541, 207] on button "Search" at bounding box center [537, 210] width 50 height 28
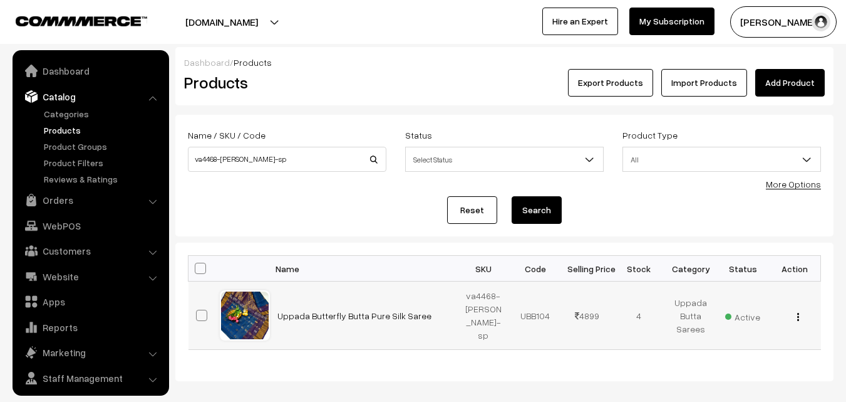
scroll to position [31, 0]
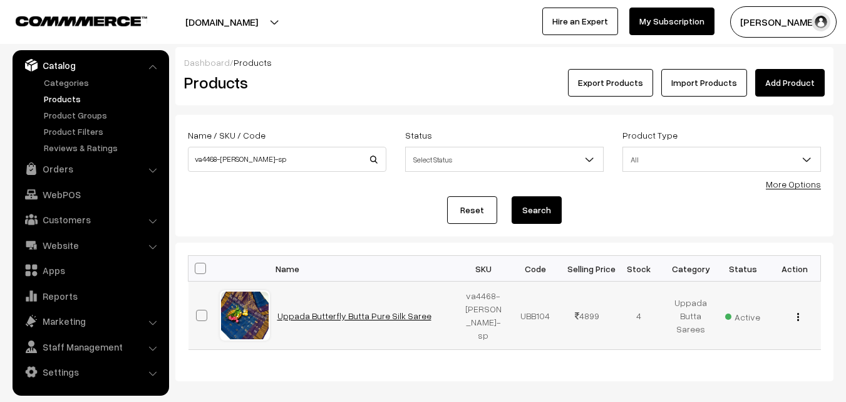
click at [316, 311] on link "Uppada Butterfly Butta Pure Silk Saree" at bounding box center [354, 315] width 154 height 11
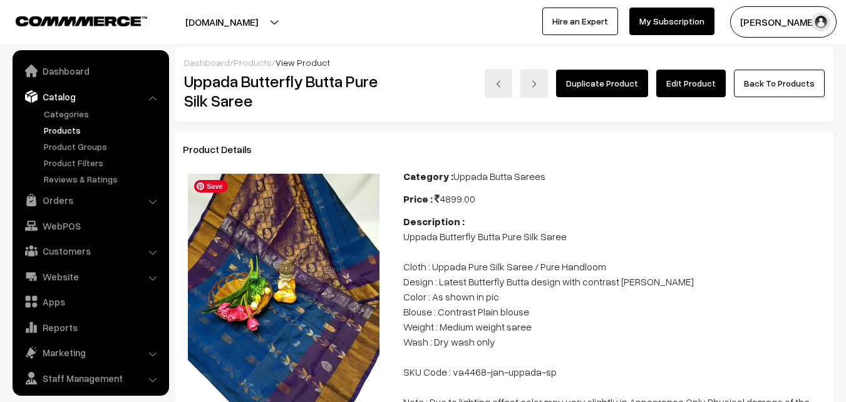
scroll to position [31, 0]
